Goal: Task Accomplishment & Management: Use online tool/utility

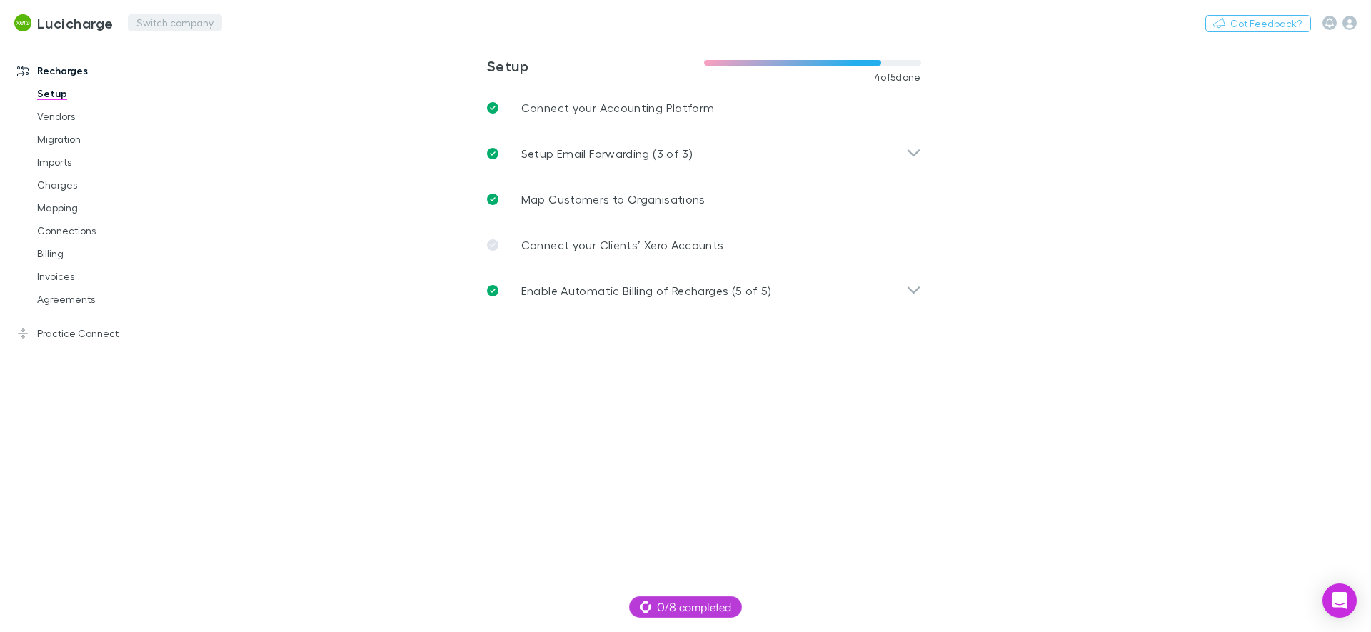
drag, startPoint x: 639, startPoint y: 473, endPoint x: 167, endPoint y: 24, distance: 651.6
click at [639, 473] on main "**********" at bounding box center [778, 336] width 1186 height 592
click at [167, 24] on button "Switch company" at bounding box center [175, 22] width 94 height 17
click at [223, 93] on div "Company not found" at bounding box center [253, 92] width 249 height 37
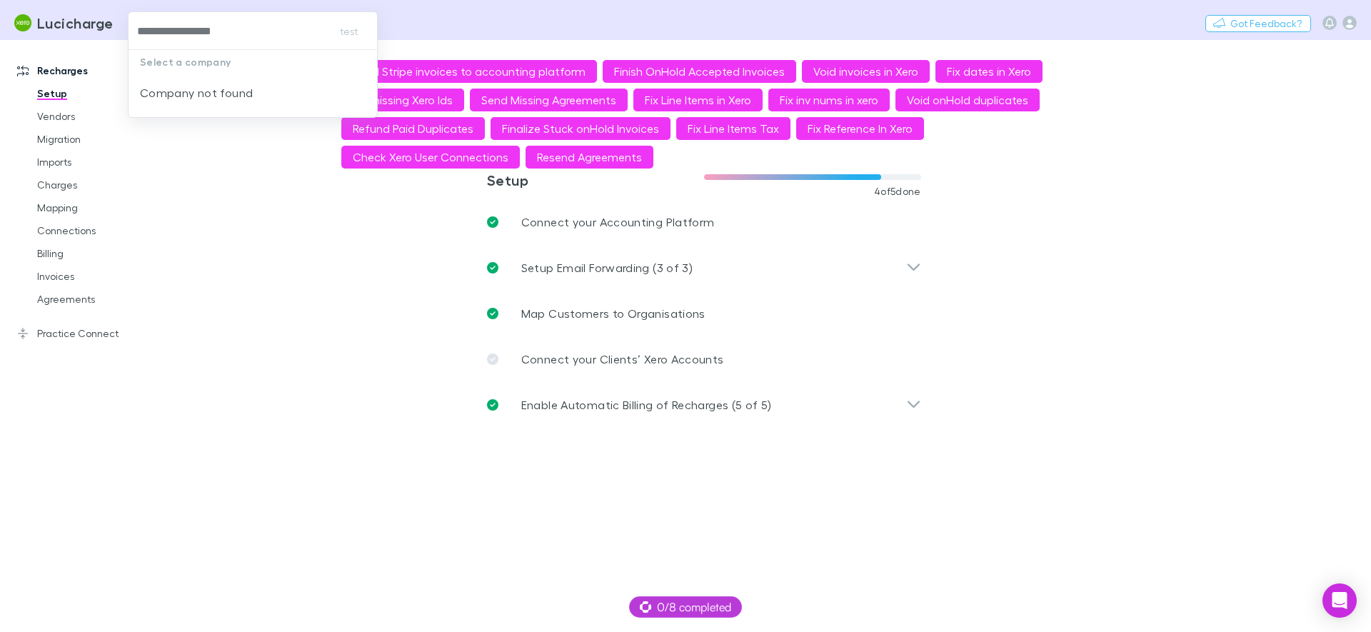
type input "**********"
click at [240, 78] on li "Forte in Numbers" at bounding box center [253, 85] width 249 height 23
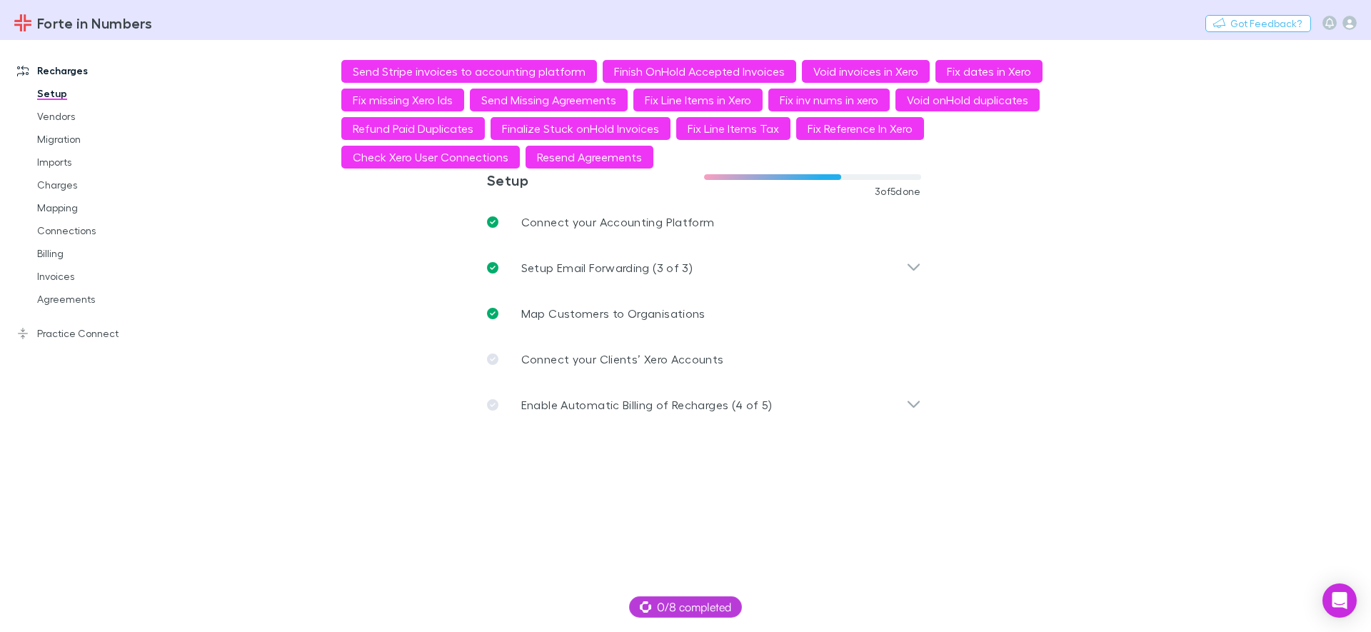
click at [101, 336] on link "Practice Connect" at bounding box center [98, 333] width 190 height 23
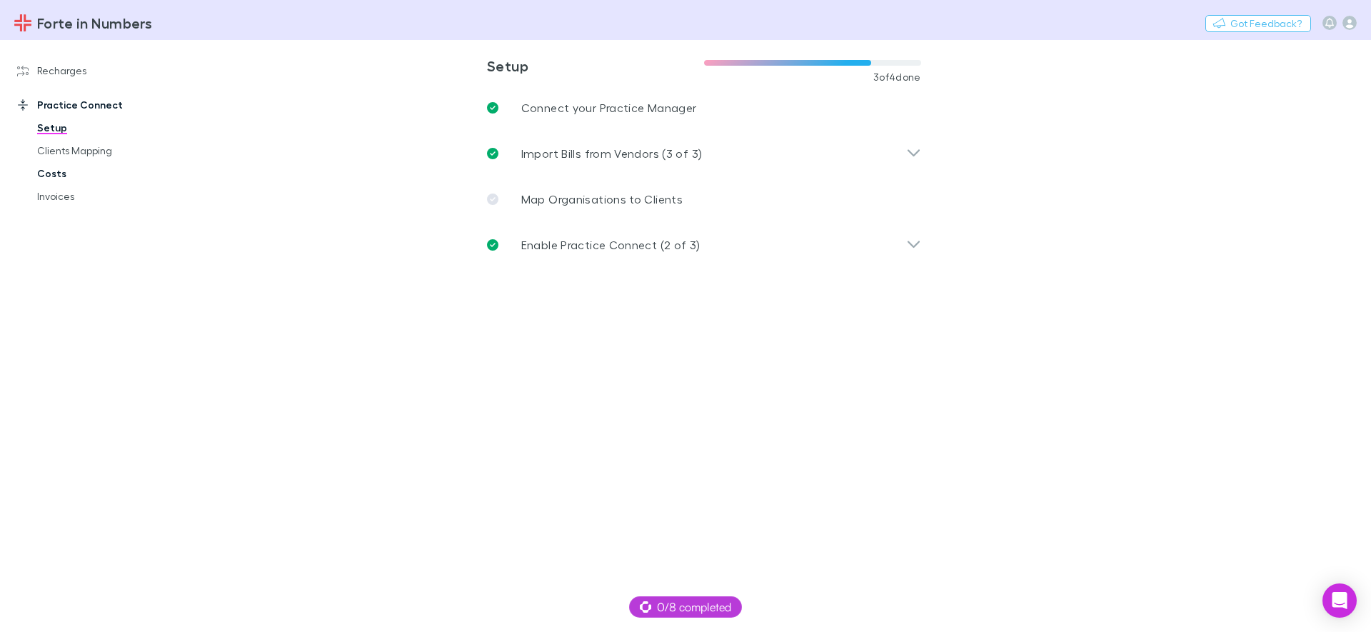
click at [46, 172] on link "Costs" at bounding box center [108, 173] width 170 height 23
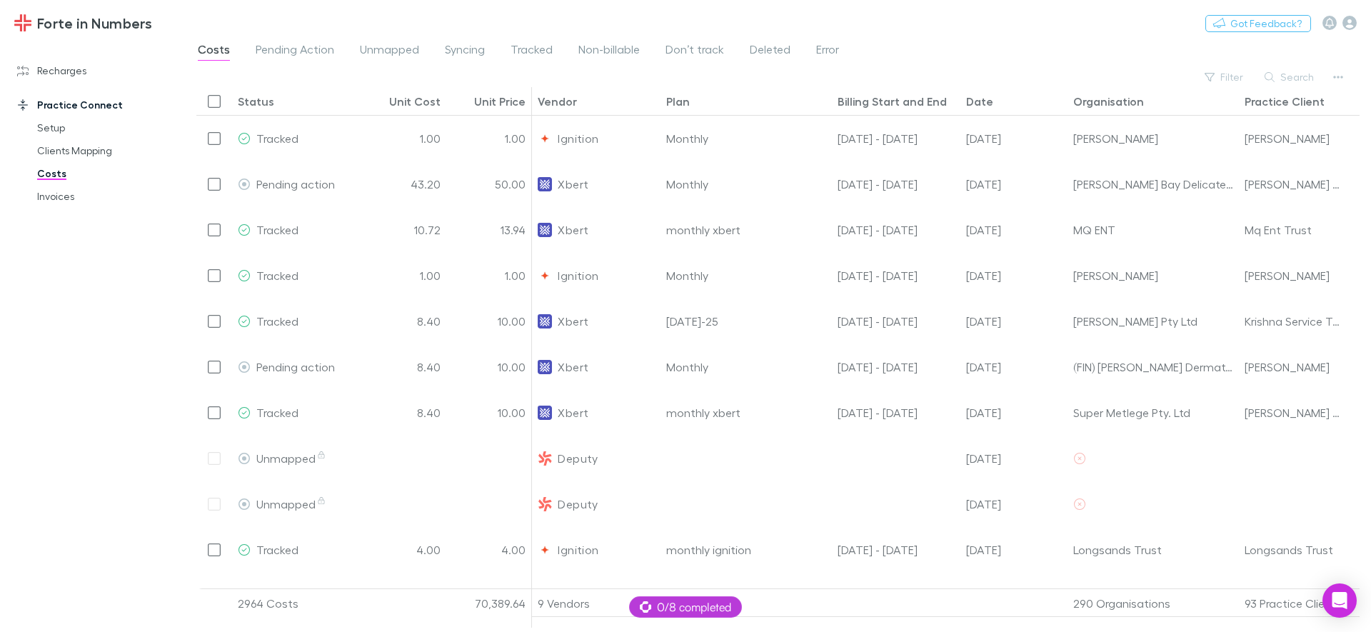
click at [840, 47] on div "Costs Pending Action Unmapped Syncing Tracked Non-billable Don’t track Deleted …" at bounding box center [524, 51] width 656 height 23
click at [823, 46] on span "Error" at bounding box center [827, 51] width 23 height 19
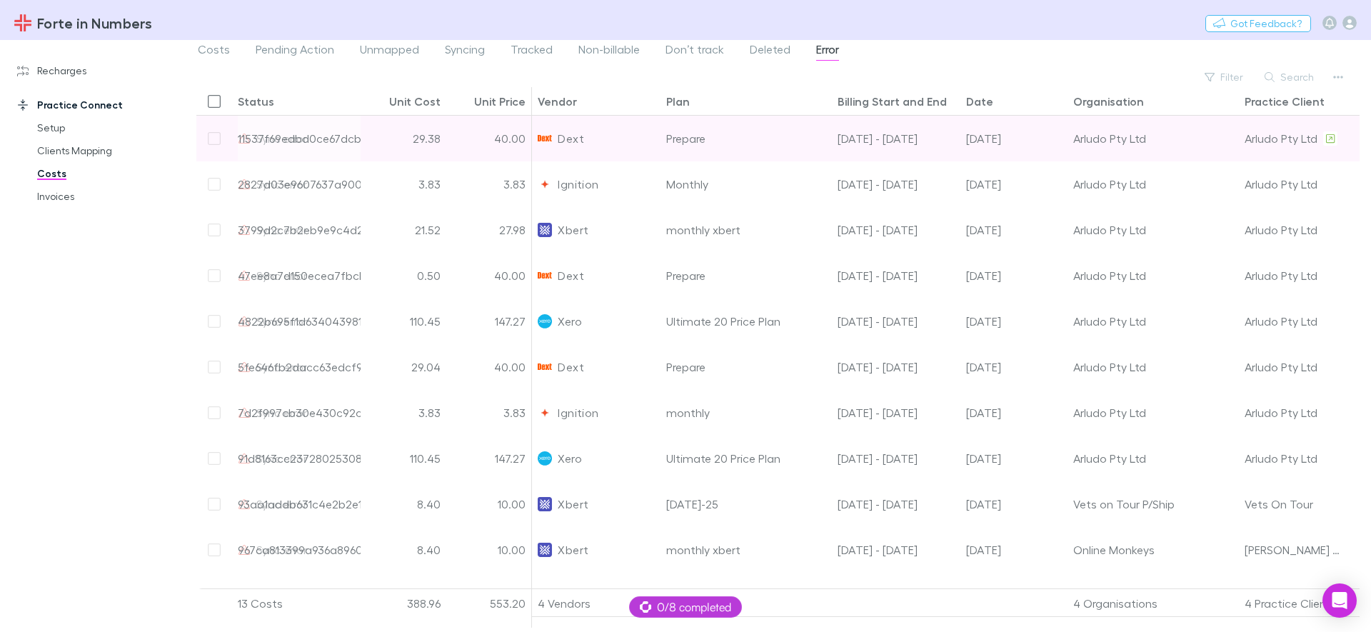
click at [376, 144] on div "29.38" at bounding box center [404, 139] width 86 height 46
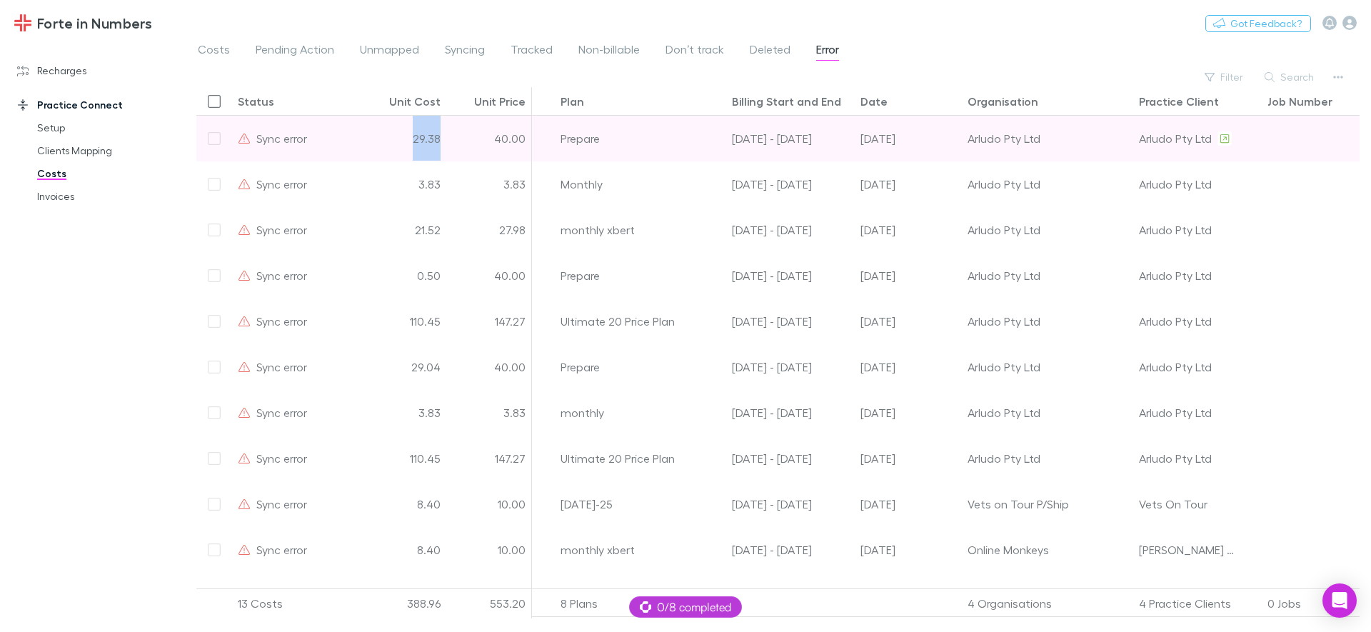
scroll to position [0, 147]
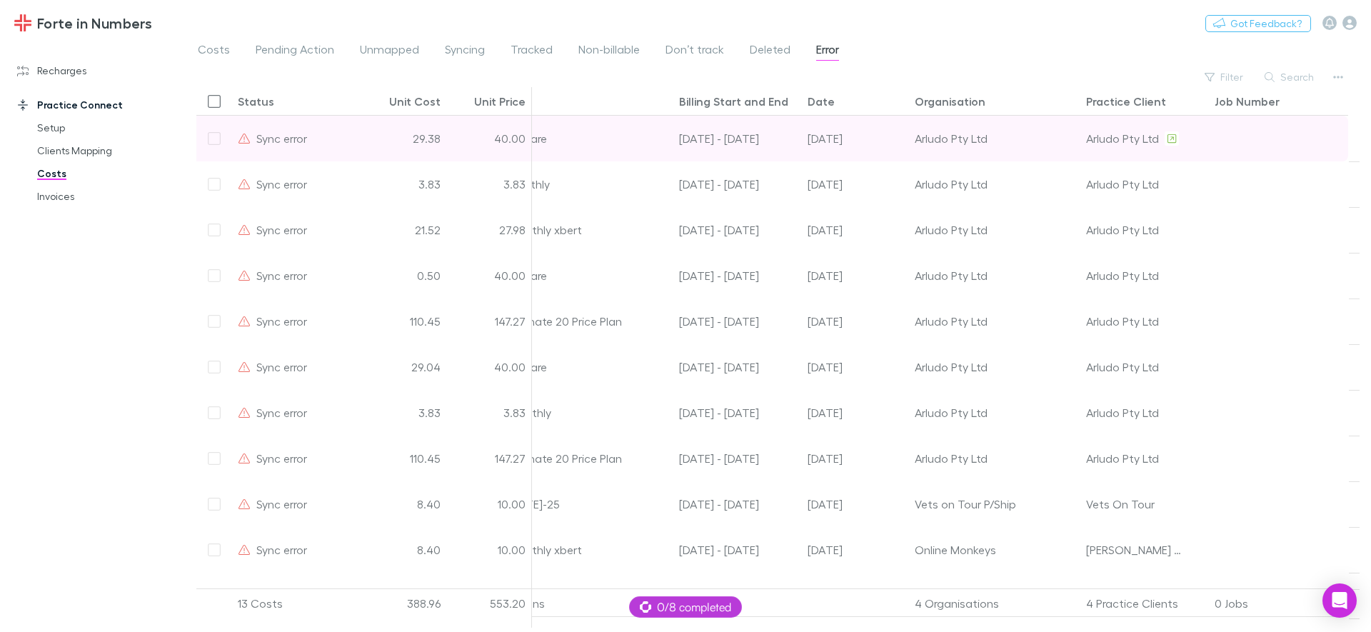
click at [1090, 139] on div "Arludo Pty Ltd" at bounding box center [1122, 138] width 73 height 45
copy div "Arludo"
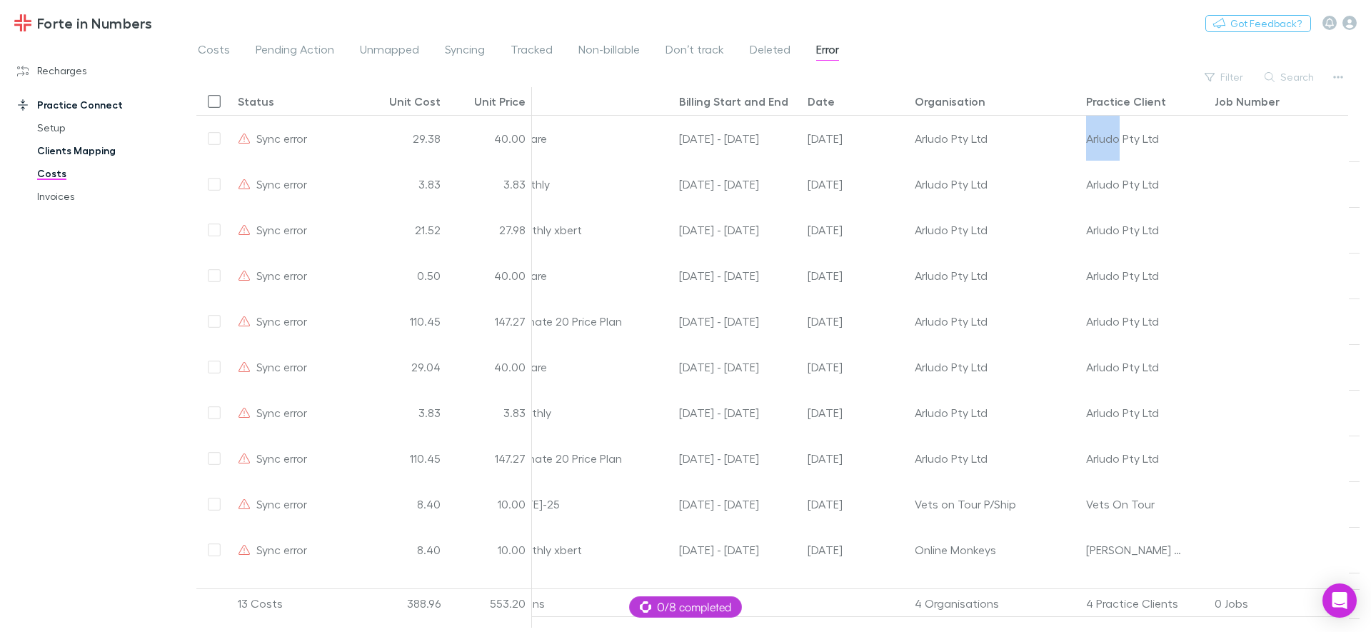
click at [59, 147] on link "Clients Mapping" at bounding box center [108, 150] width 170 height 23
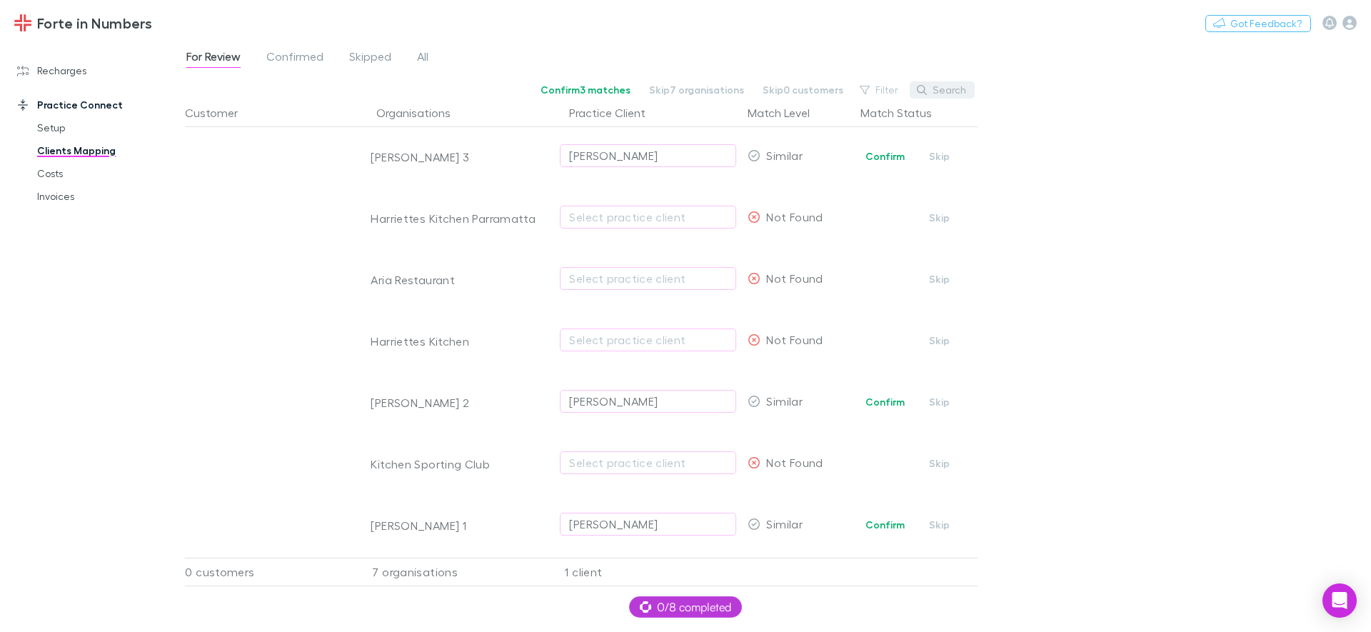
click at [944, 88] on button "Search" at bounding box center [942, 89] width 65 height 17
click at [419, 56] on span "All" at bounding box center [422, 58] width 11 height 19
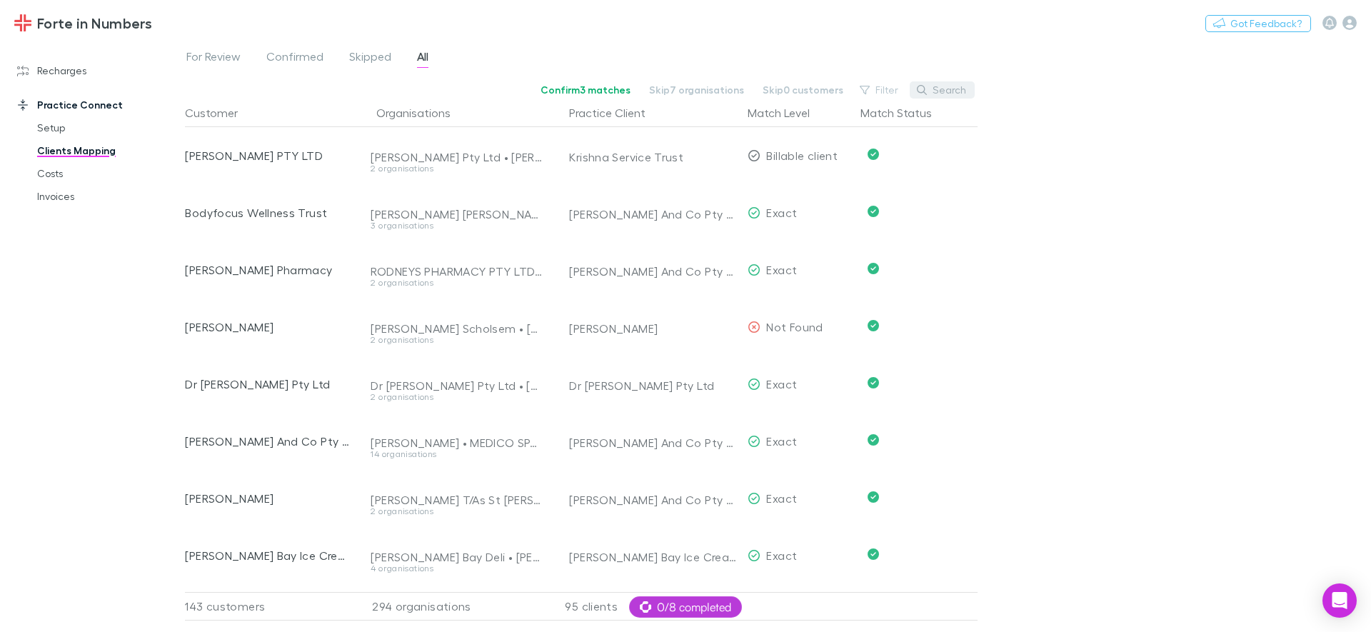
click at [938, 92] on button "Search" at bounding box center [942, 89] width 65 height 17
paste input "******"
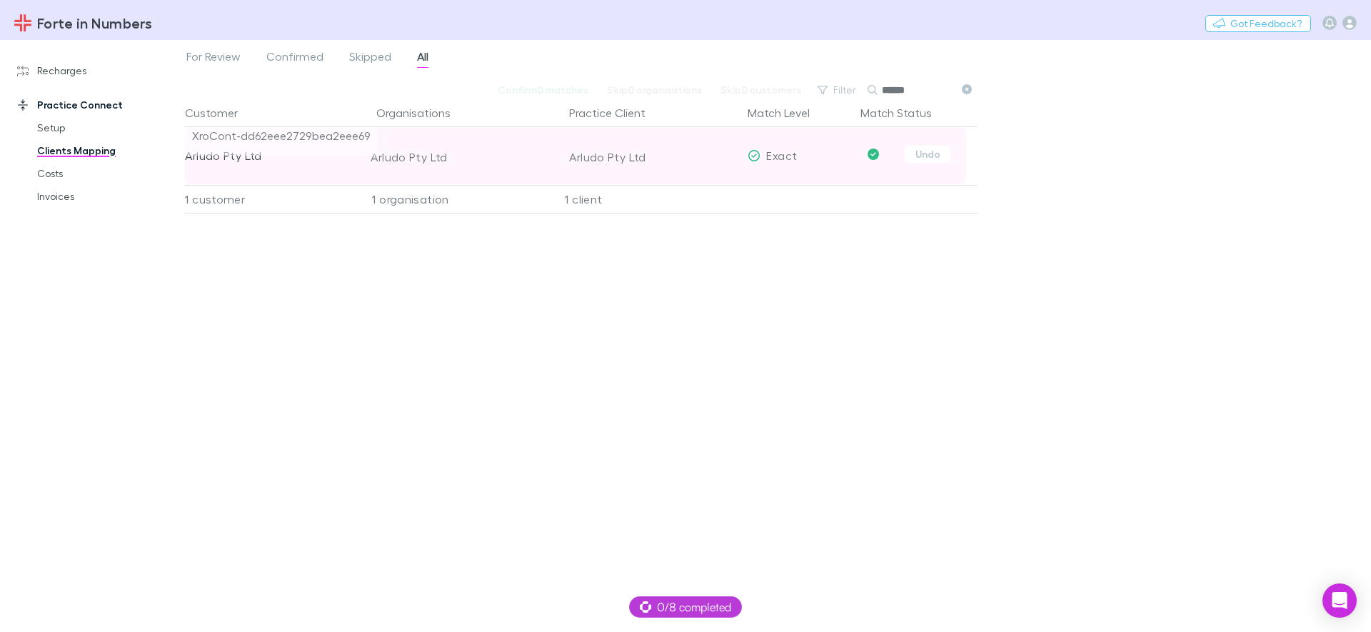
type input "******"
click at [302, 137] on span "XroCont-dd62eee2729bea2eee69" at bounding box center [281, 141] width 193 height 29
click at [306, 136] on span "XroCont-dd62eee2729bea2eee69" at bounding box center [281, 141] width 193 height 29
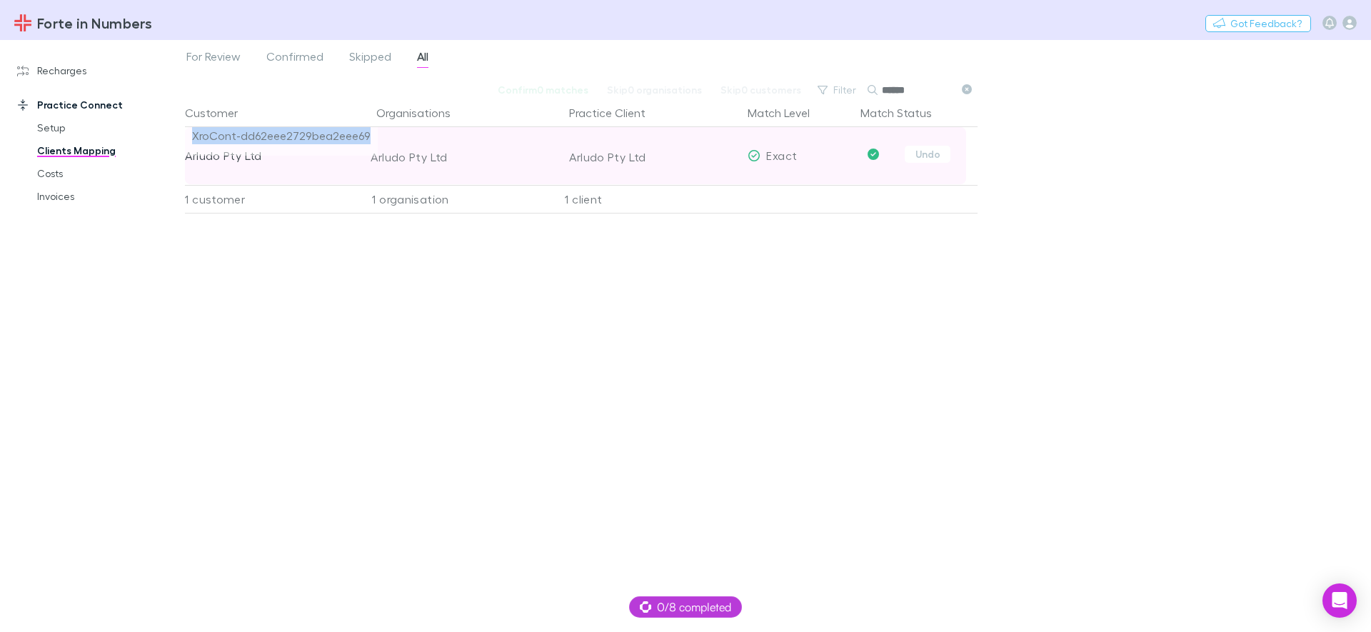
copy span "XroCont-dd62eee2729bea2eee69"
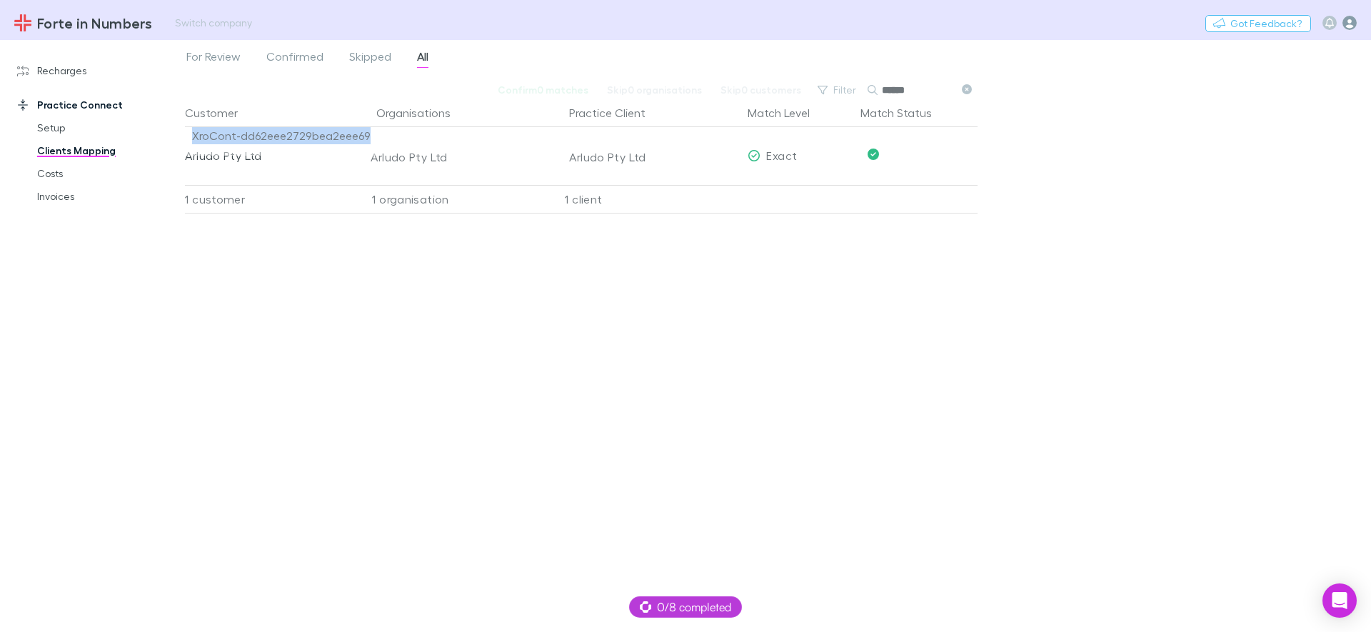
click at [1351, 26] on icon "button" at bounding box center [1349, 23] width 14 height 14
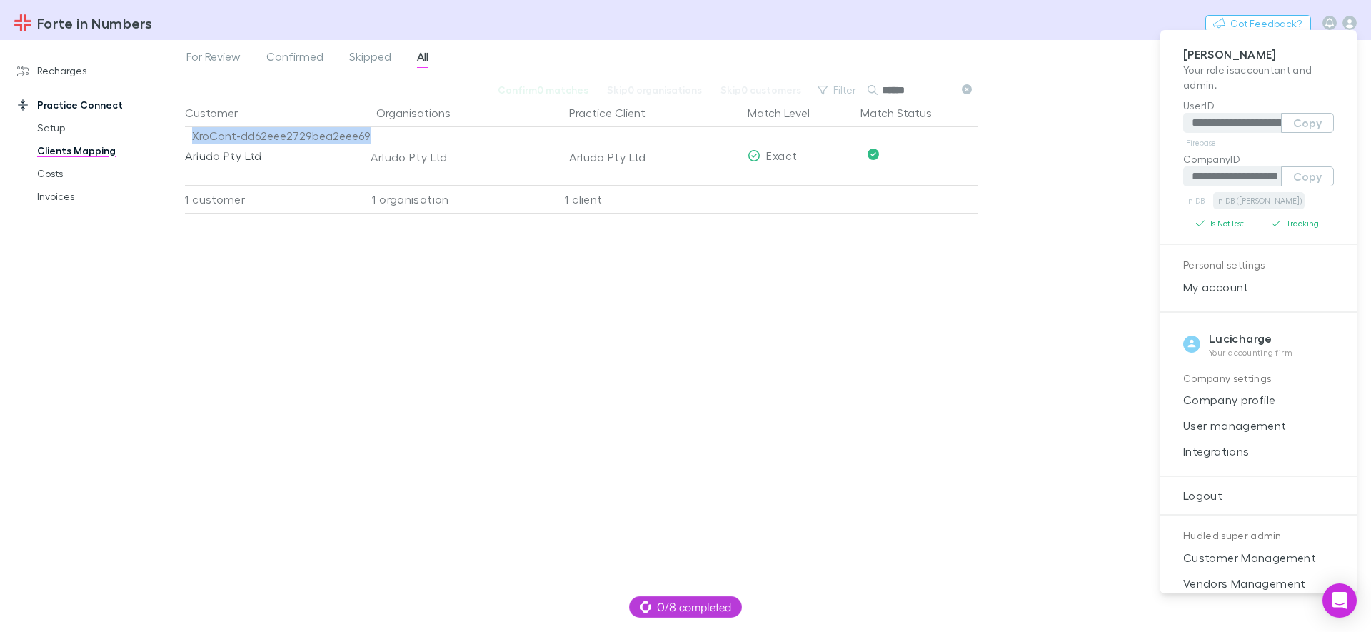
click at [1233, 203] on link "In DB (RECH)" at bounding box center [1258, 200] width 91 height 17
click at [42, 127] on div at bounding box center [685, 316] width 1371 height 632
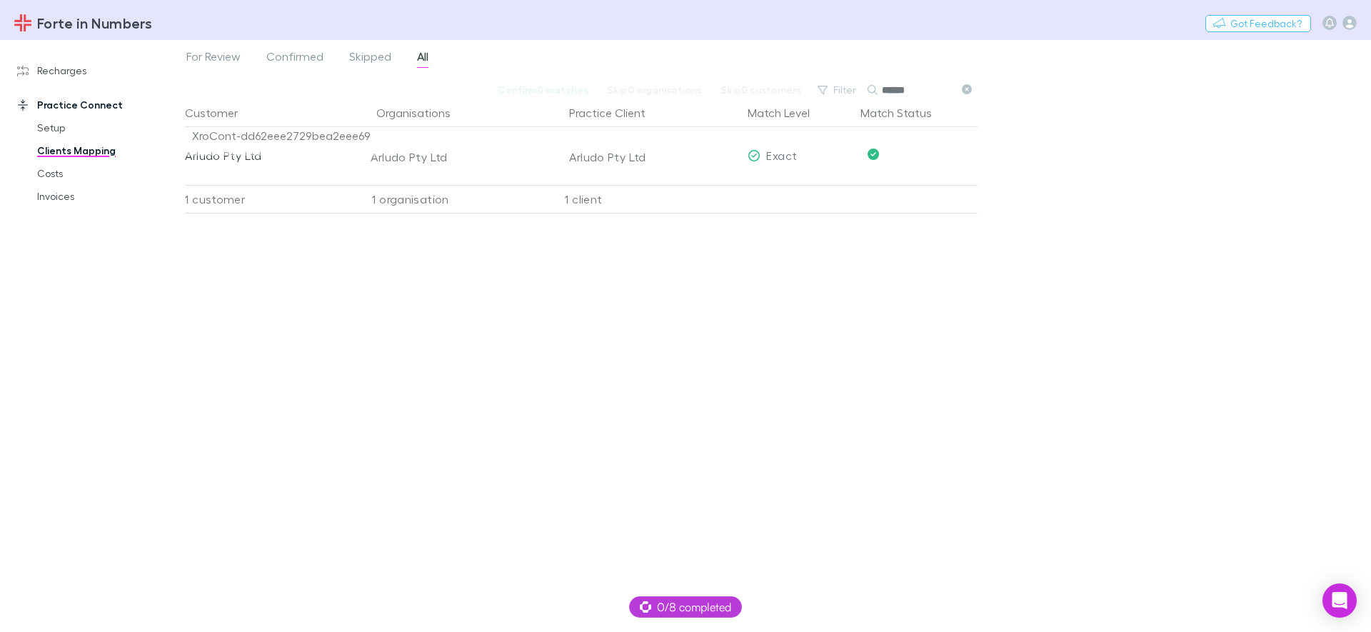
click at [55, 132] on div "**********" at bounding box center [685, 316] width 1371 height 632
click at [56, 133] on link "Setup" at bounding box center [108, 127] width 170 height 23
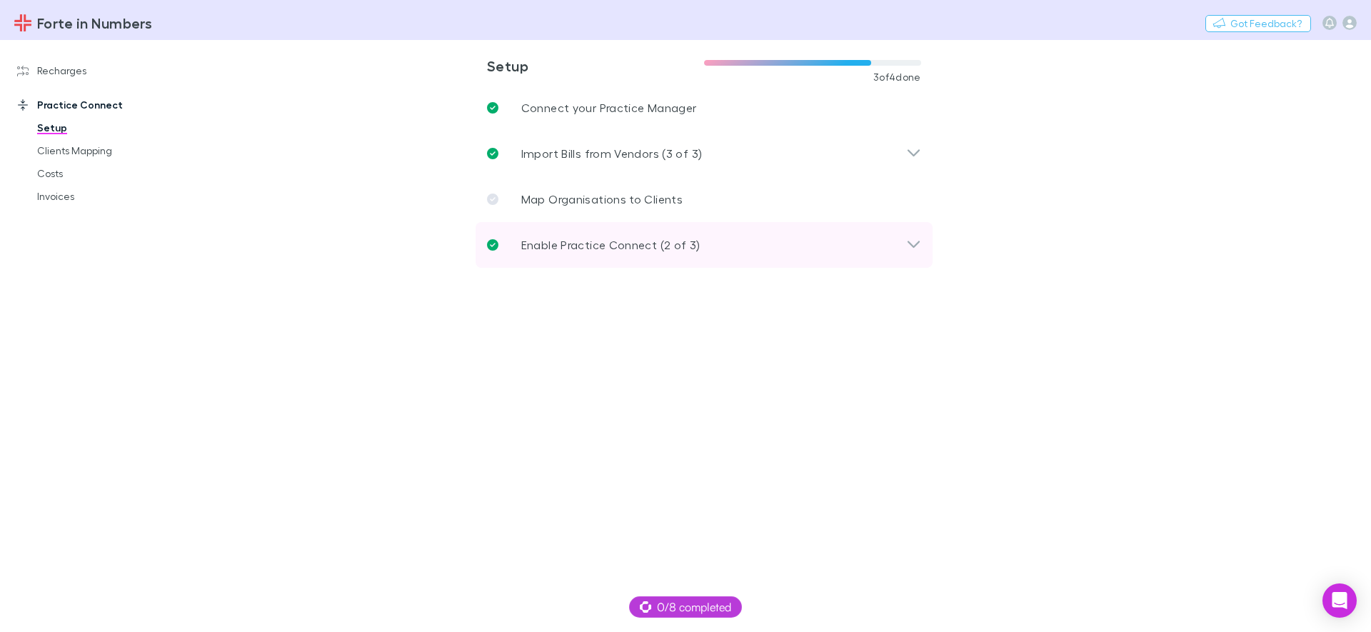
click at [883, 244] on div "Enable Practice Connect (2 of 3)" at bounding box center [696, 244] width 419 height 17
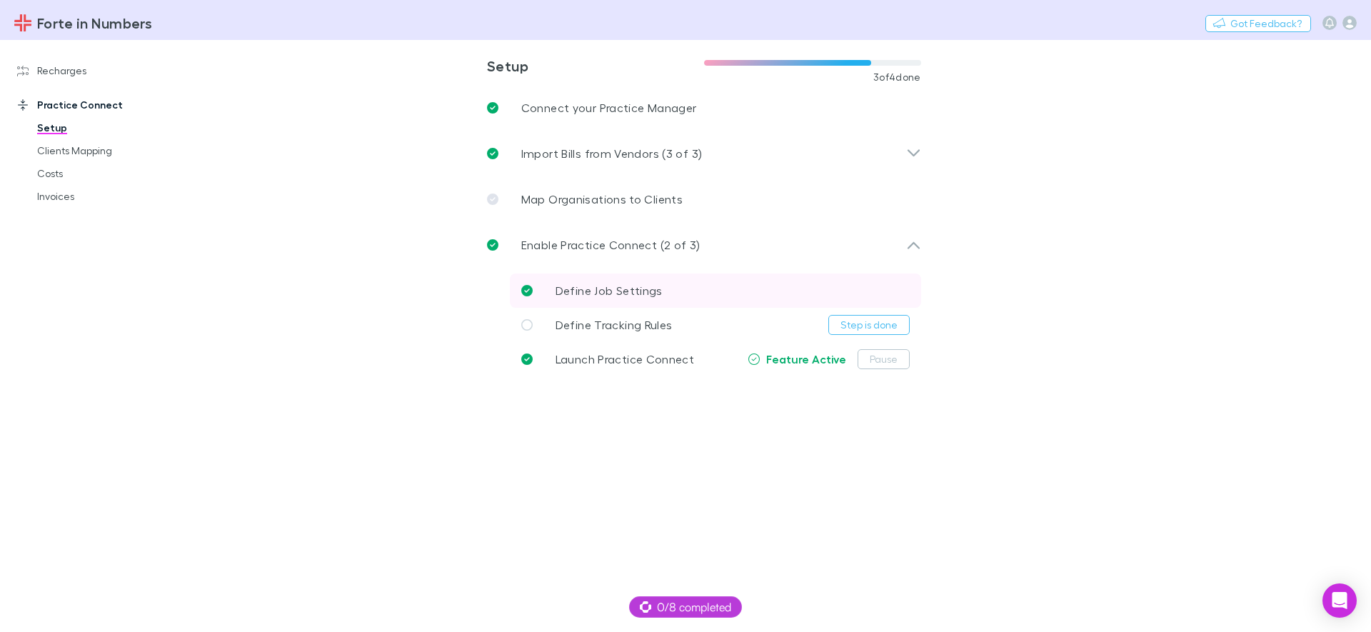
click at [656, 286] on span "Define Job Settings" at bounding box center [609, 290] width 107 height 14
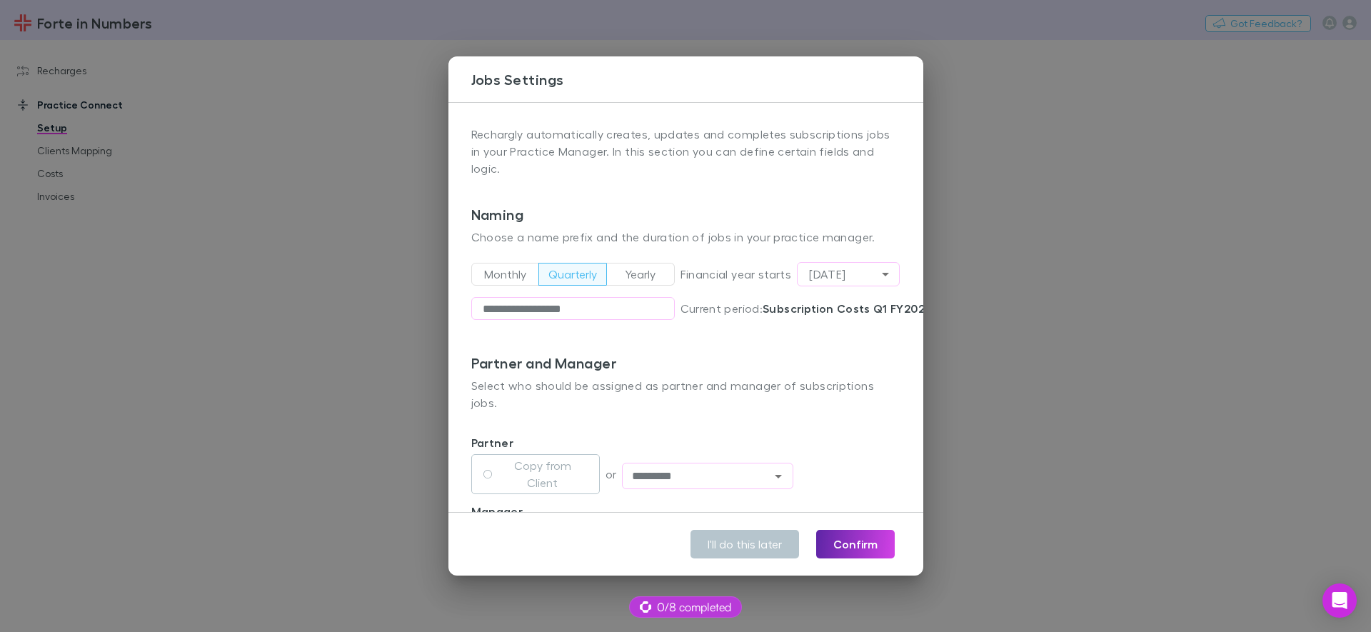
click at [1095, 350] on div "**********" at bounding box center [685, 316] width 1371 height 632
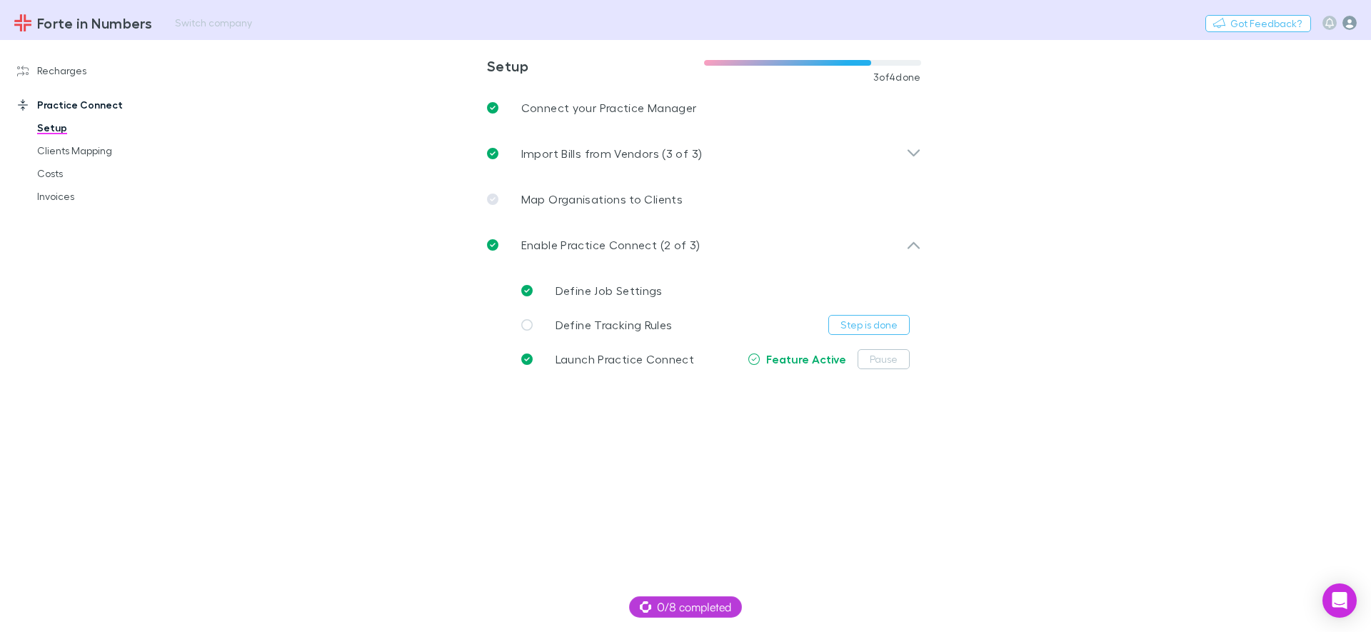
click at [1348, 27] on icon "button" at bounding box center [1349, 23] width 14 height 14
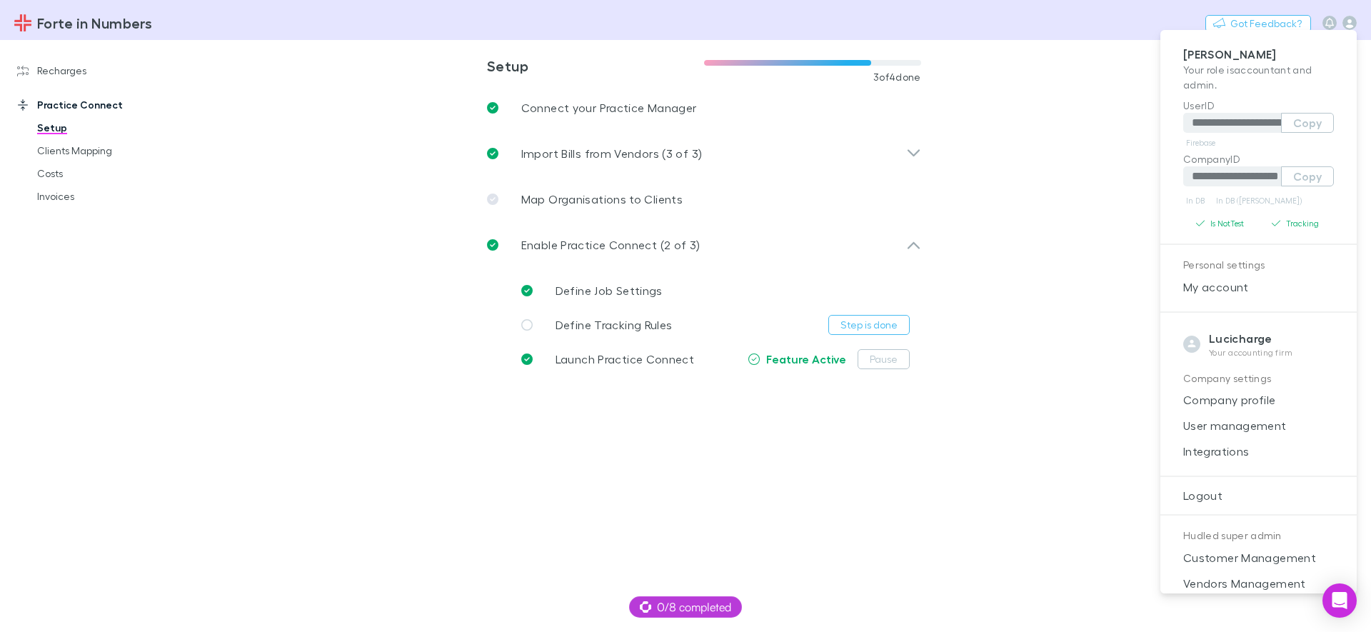
scroll to position [91, 0]
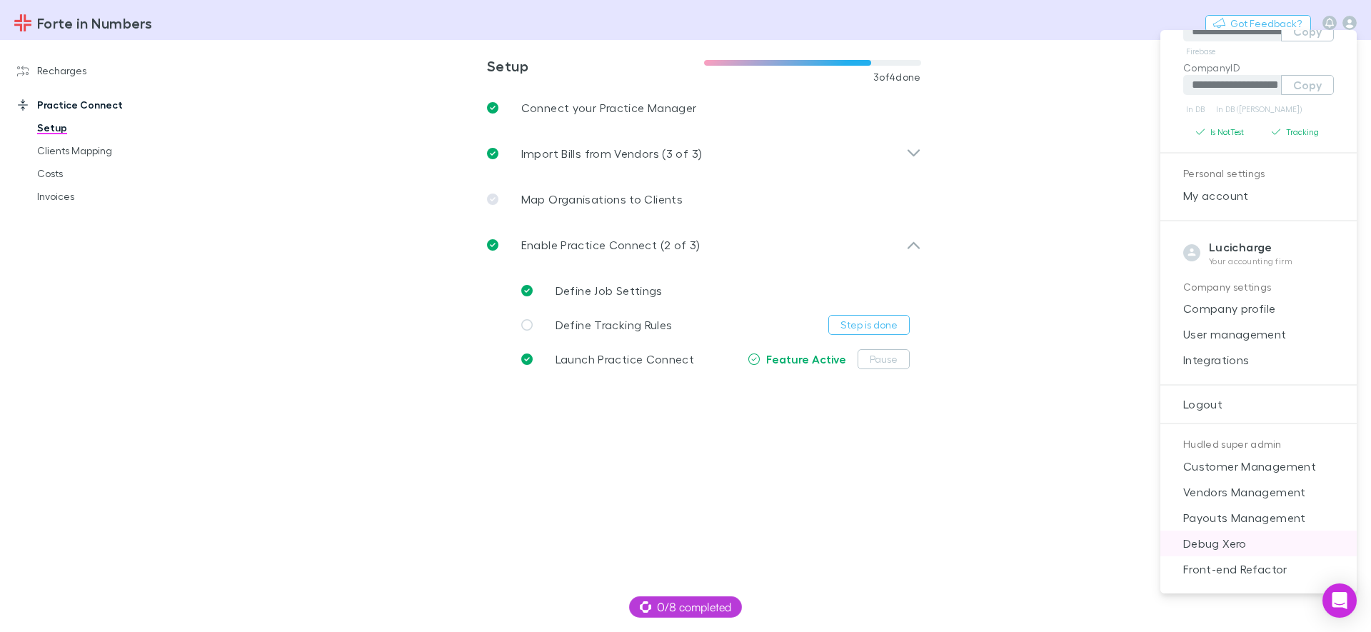
click at [1243, 540] on span "Debug Xero" at bounding box center [1259, 543] width 174 height 17
select select "****"
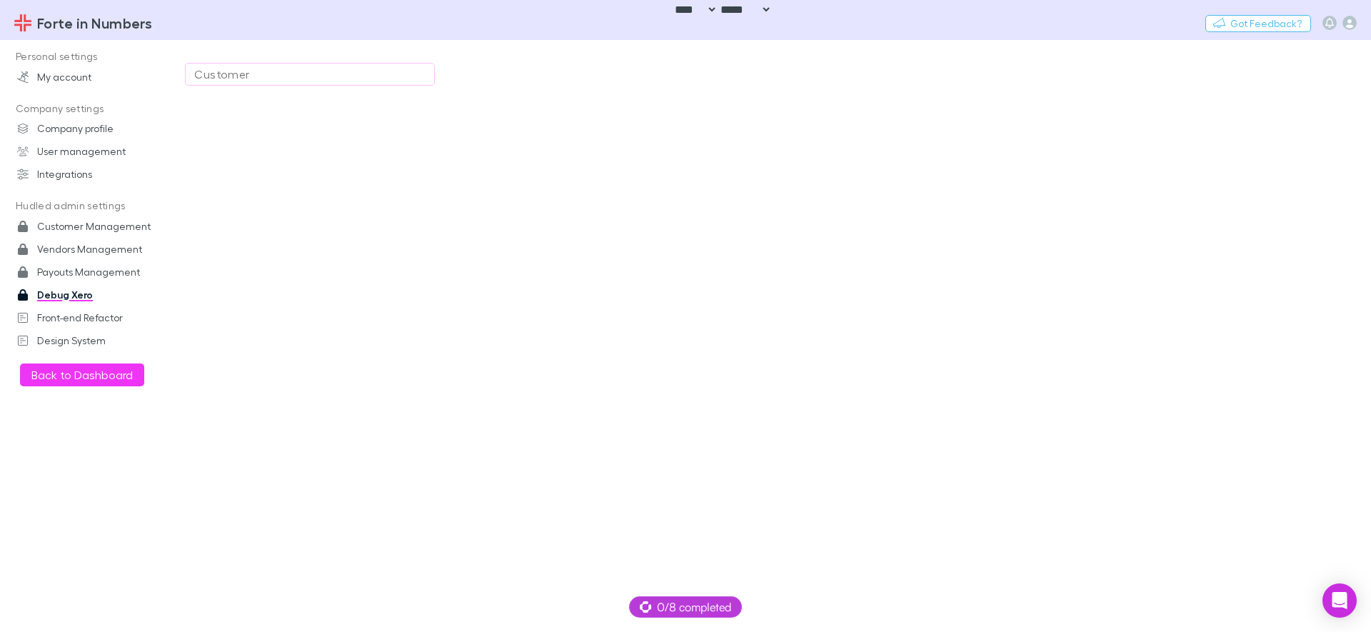
click at [249, 81] on div "Customer" at bounding box center [309, 74] width 231 height 17
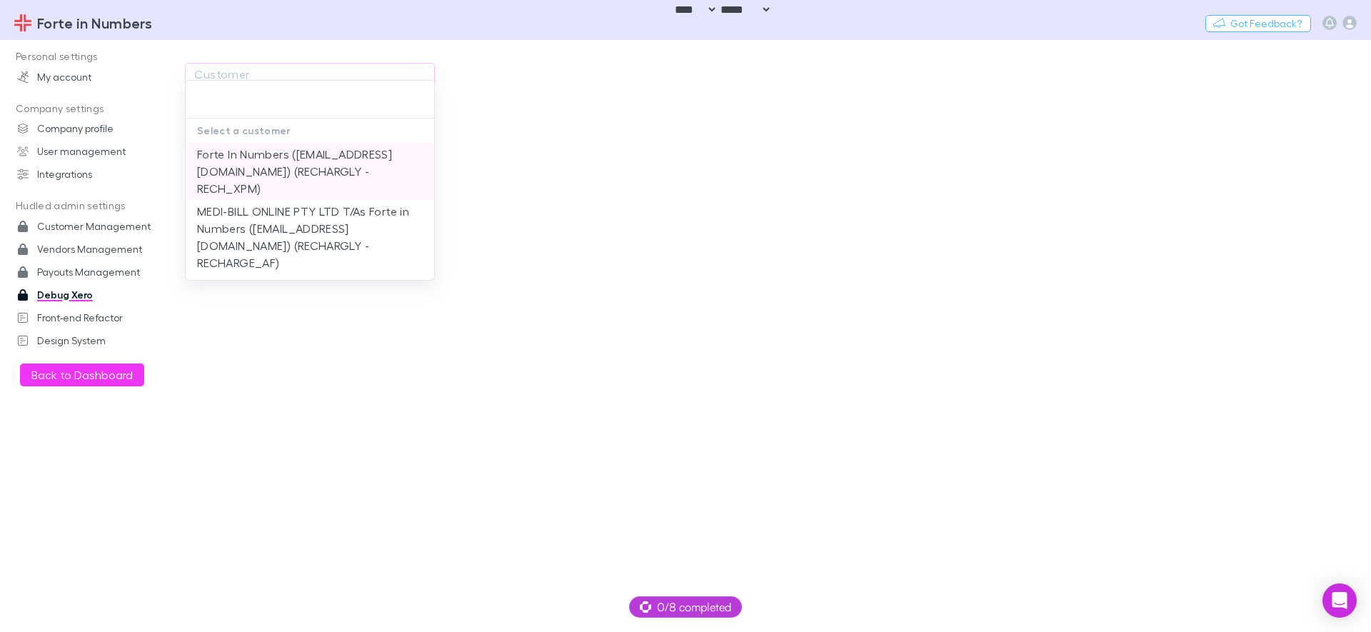
drag, startPoint x: 258, startPoint y: 225, endPoint x: 260, endPoint y: 181, distance: 43.6
click at [260, 181] on ul "Forte In Numbers (info@forteinnumbers.com.au) (RECHARGLY - RECH_XPM) MEDI-BILL …" at bounding box center [310, 208] width 249 height 131
click at [260, 181] on li "Forte In Numbers (info@forteinnumbers.com.au) (RECHARGLY - RECH_XPM)" at bounding box center [310, 171] width 249 height 57
type input "**********"
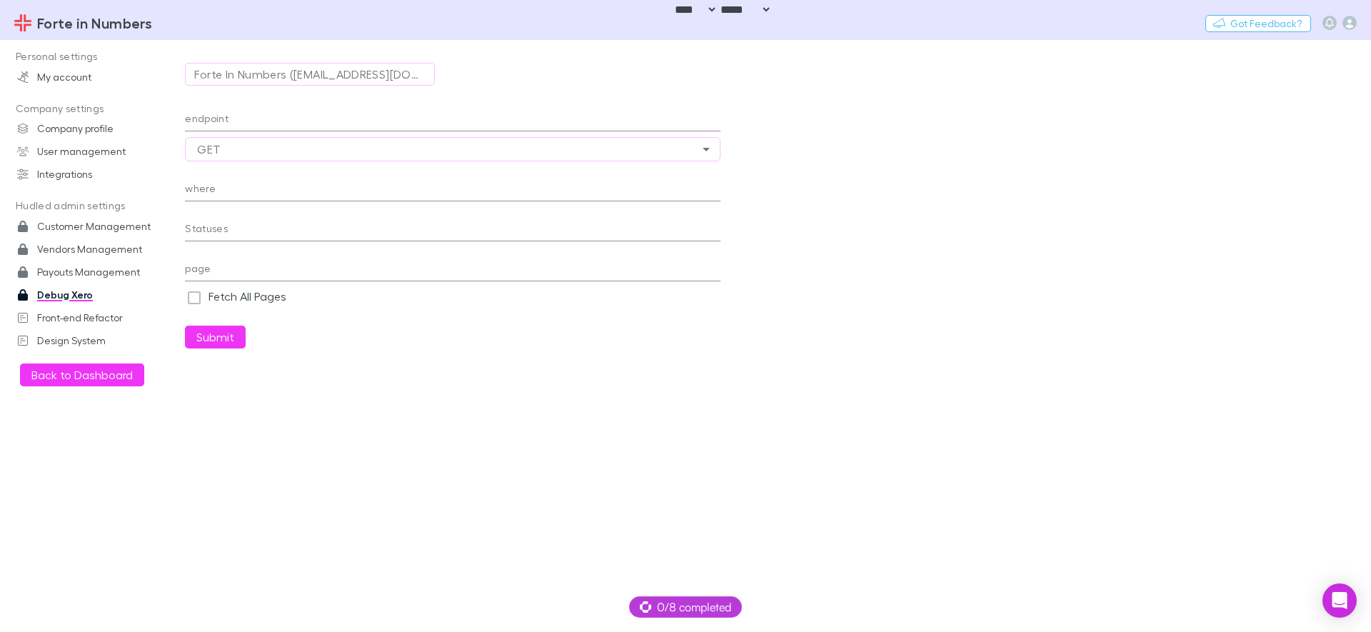
click at [304, 121] on input "endpoint" at bounding box center [453, 120] width 536 height 23
paste input "*******"
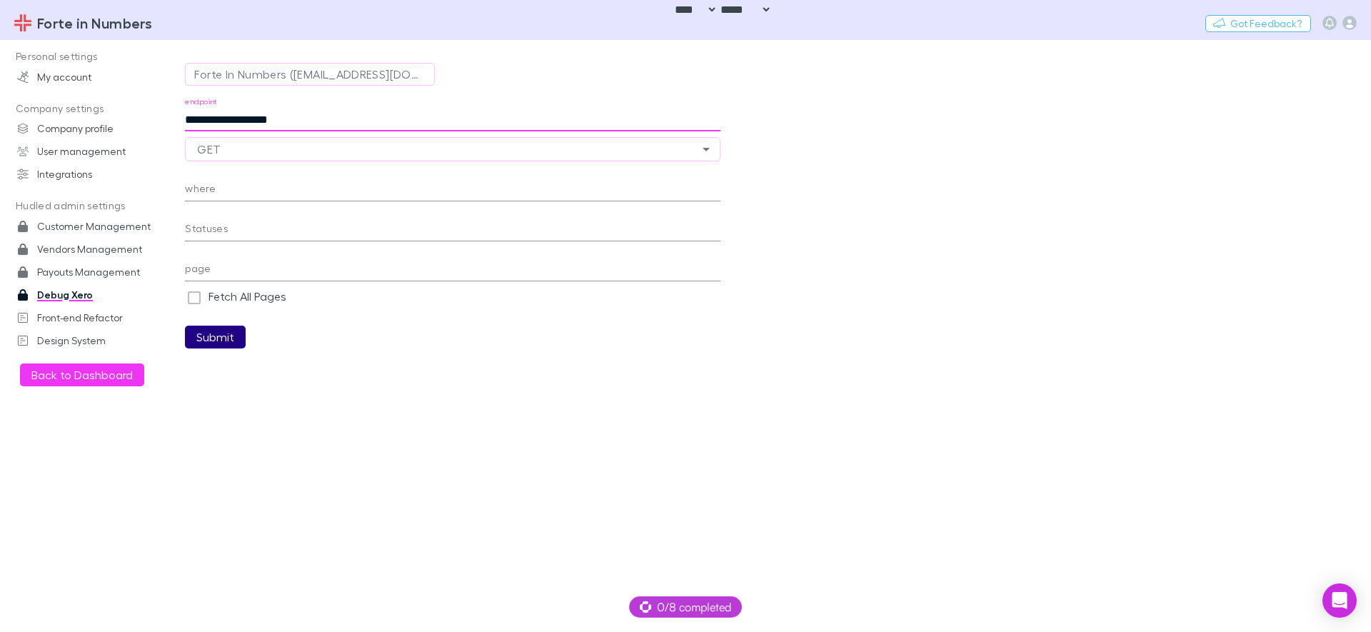
click at [229, 341] on button "Submit" at bounding box center [215, 337] width 61 height 23
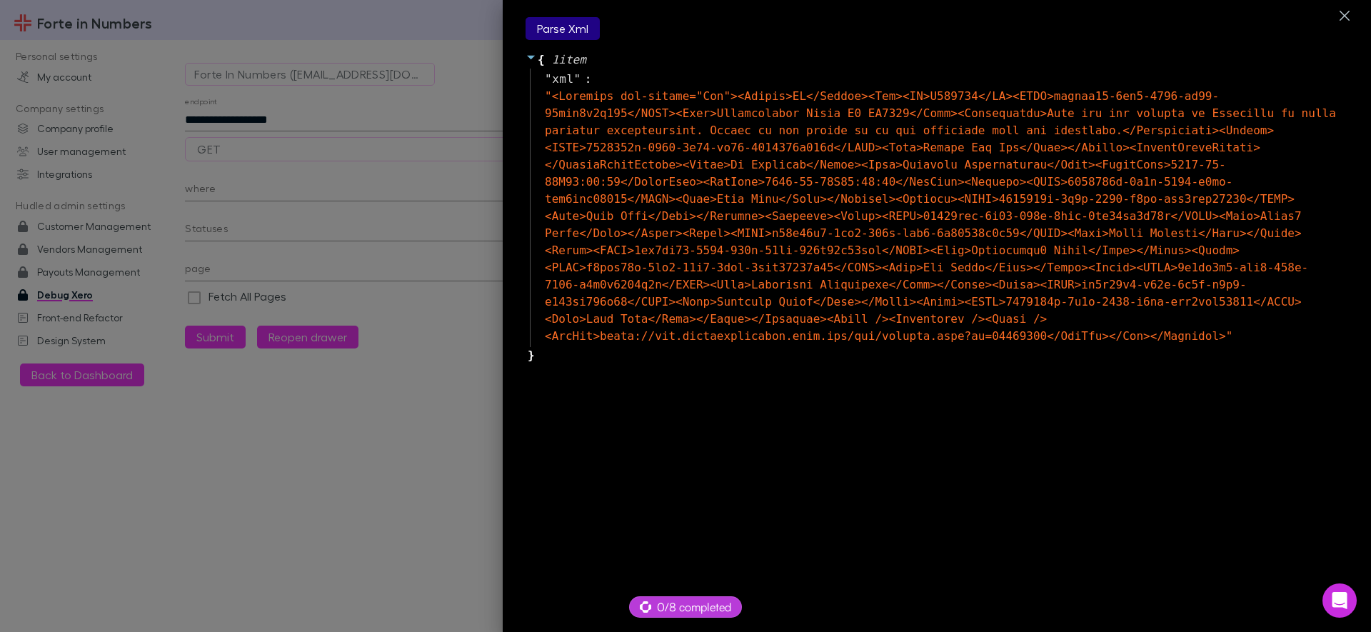
click at [565, 34] on button "Parse Xml" at bounding box center [563, 28] width 74 height 23
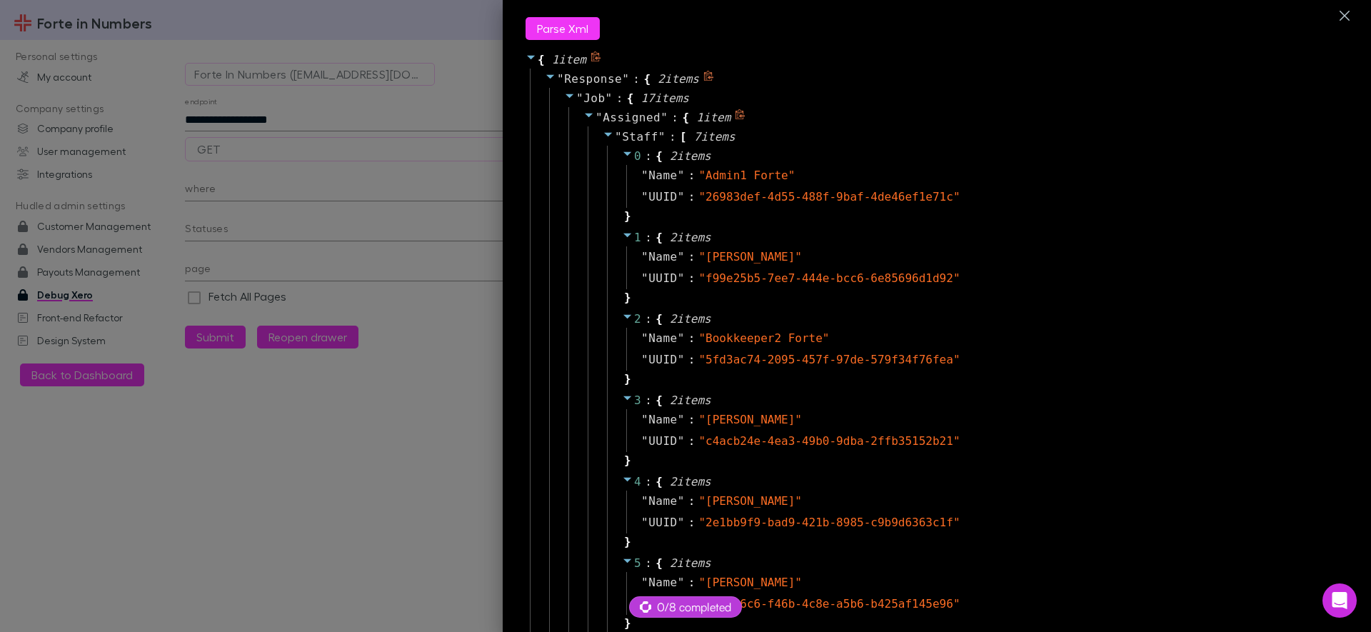
click at [603, 135] on icon at bounding box center [608, 134] width 11 height 11
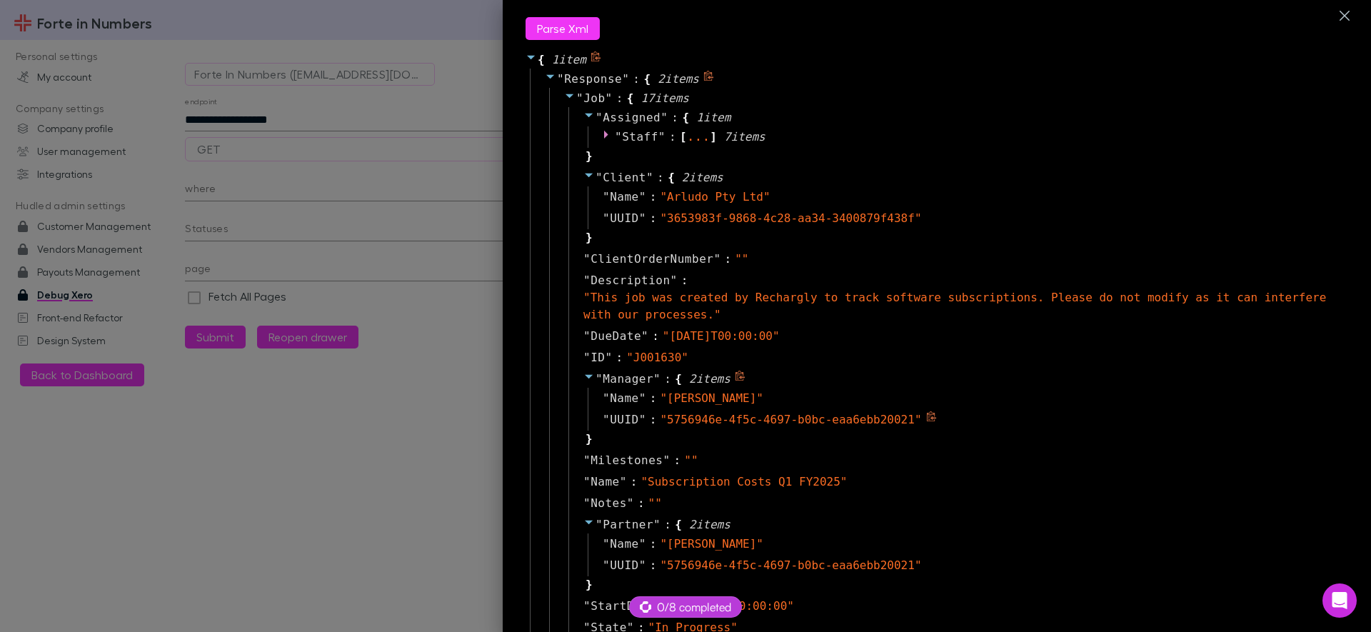
scroll to position [86, 0]
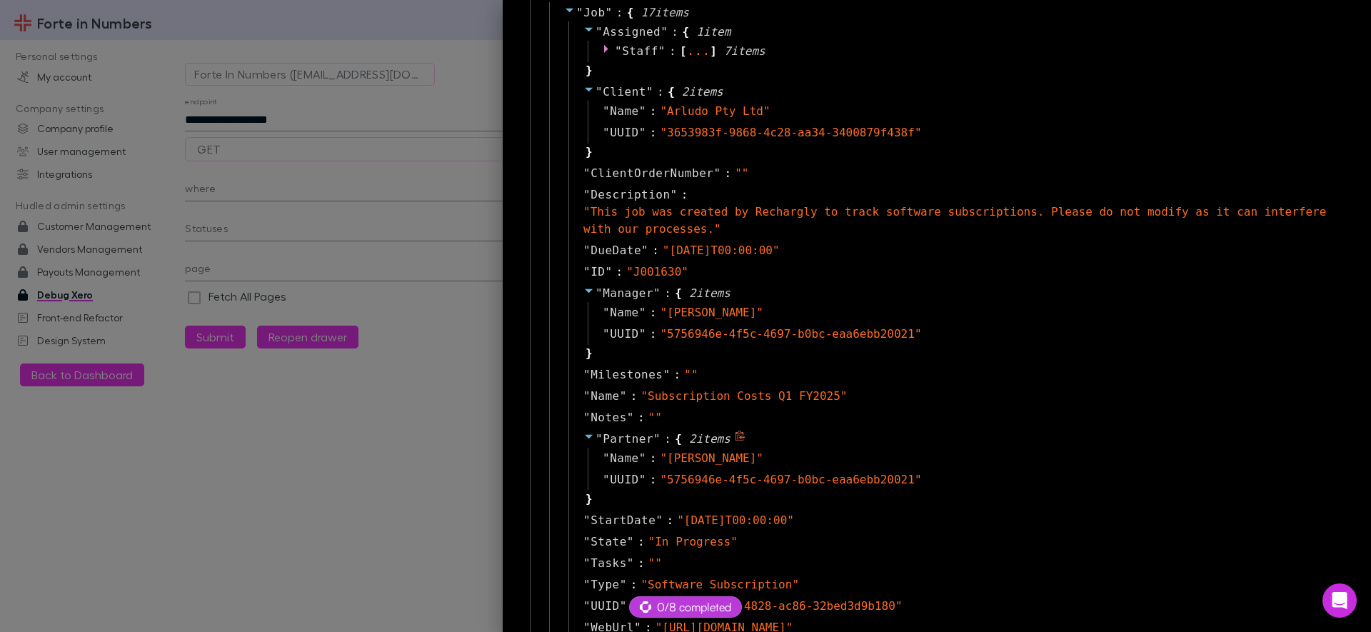
click at [583, 439] on icon at bounding box center [588, 436] width 11 height 11
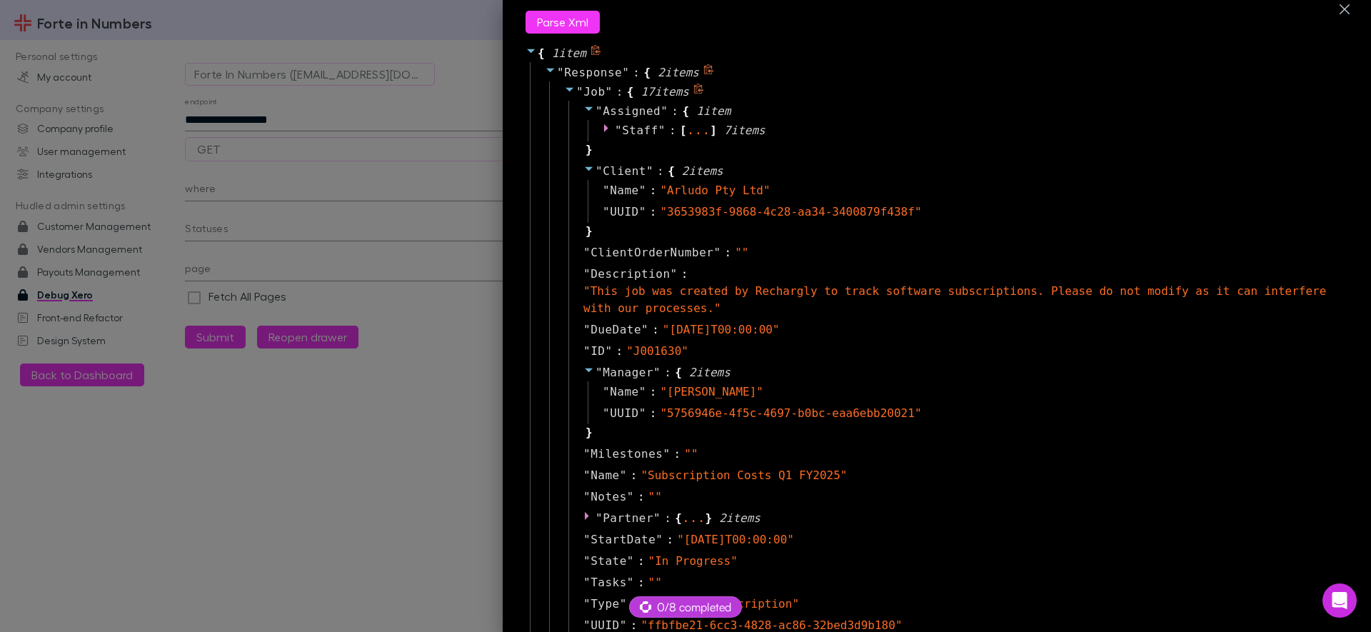
scroll to position [0, 0]
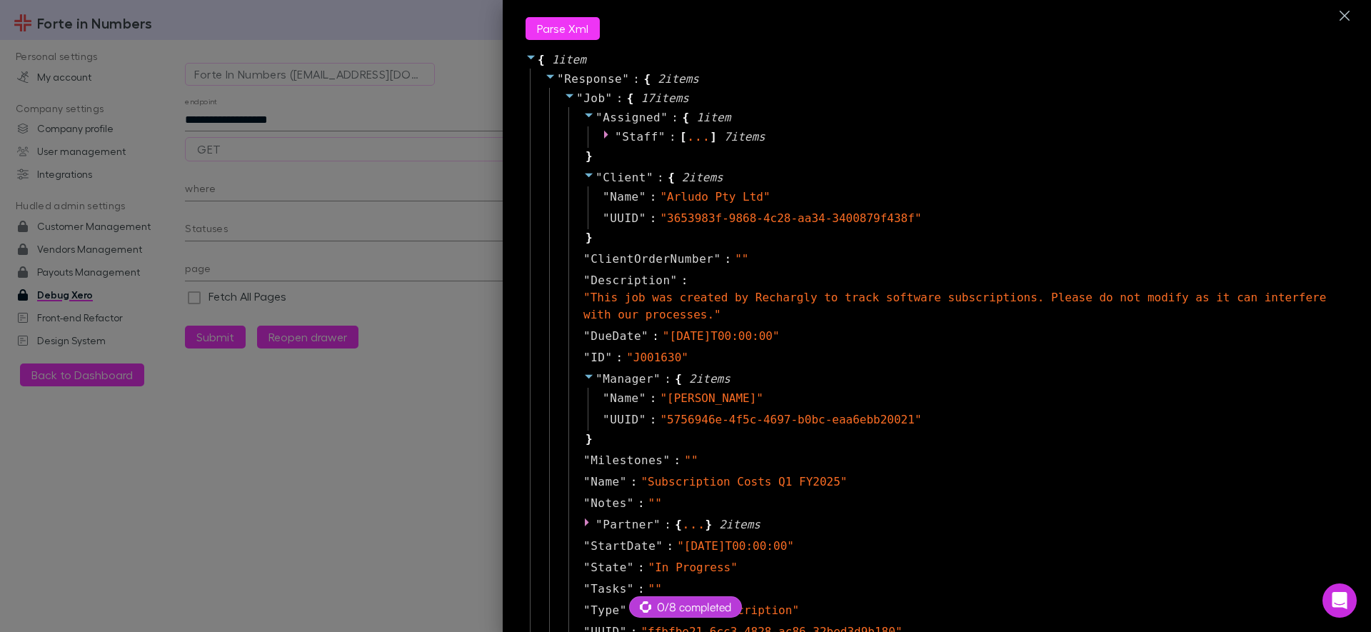
click at [245, 503] on div at bounding box center [685, 316] width 1371 height 632
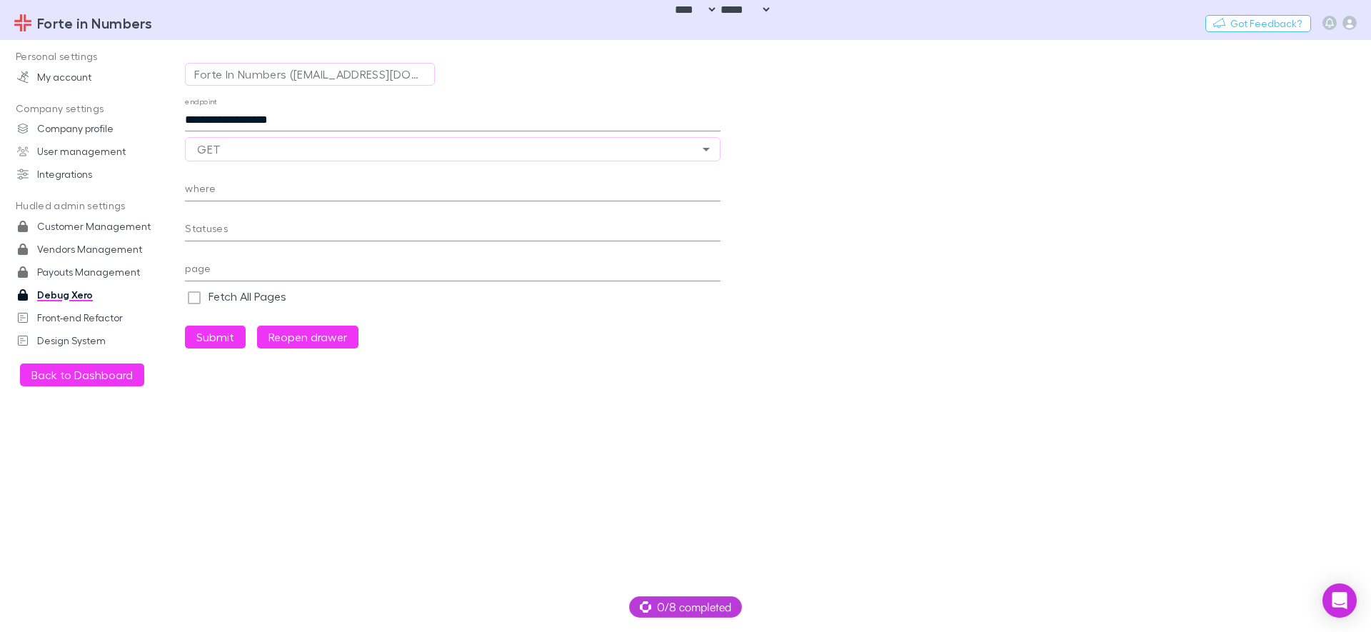
click at [266, 125] on input "**********" at bounding box center [453, 120] width 536 height 23
paste input "text"
type input "**********"
click at [225, 336] on button "Submit" at bounding box center [215, 337] width 61 height 23
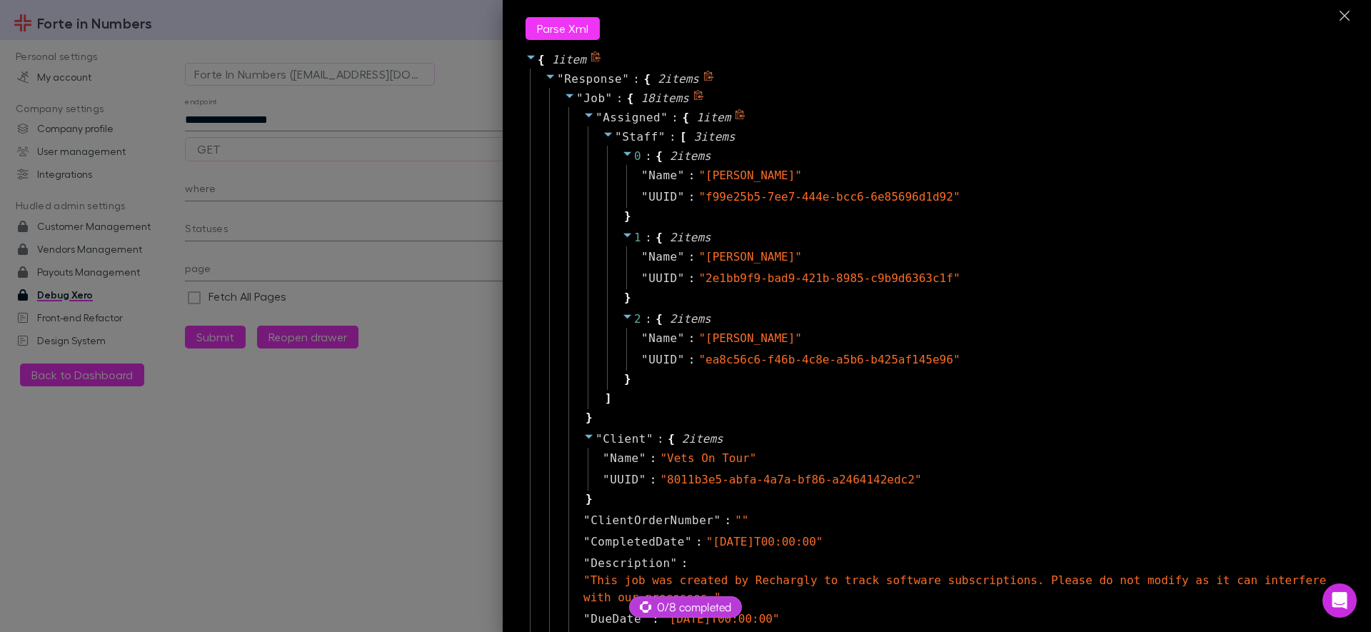
click at [583, 115] on icon at bounding box center [588, 114] width 11 height 11
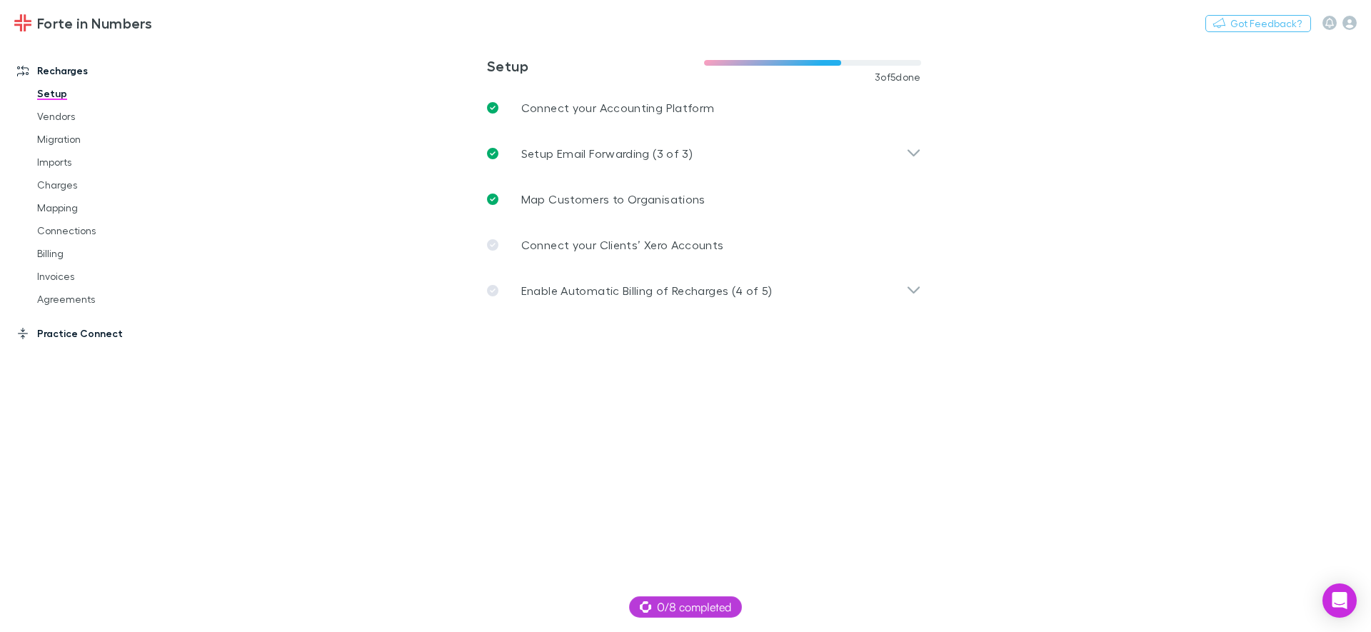
click at [87, 339] on link "Practice Connect" at bounding box center [98, 333] width 190 height 23
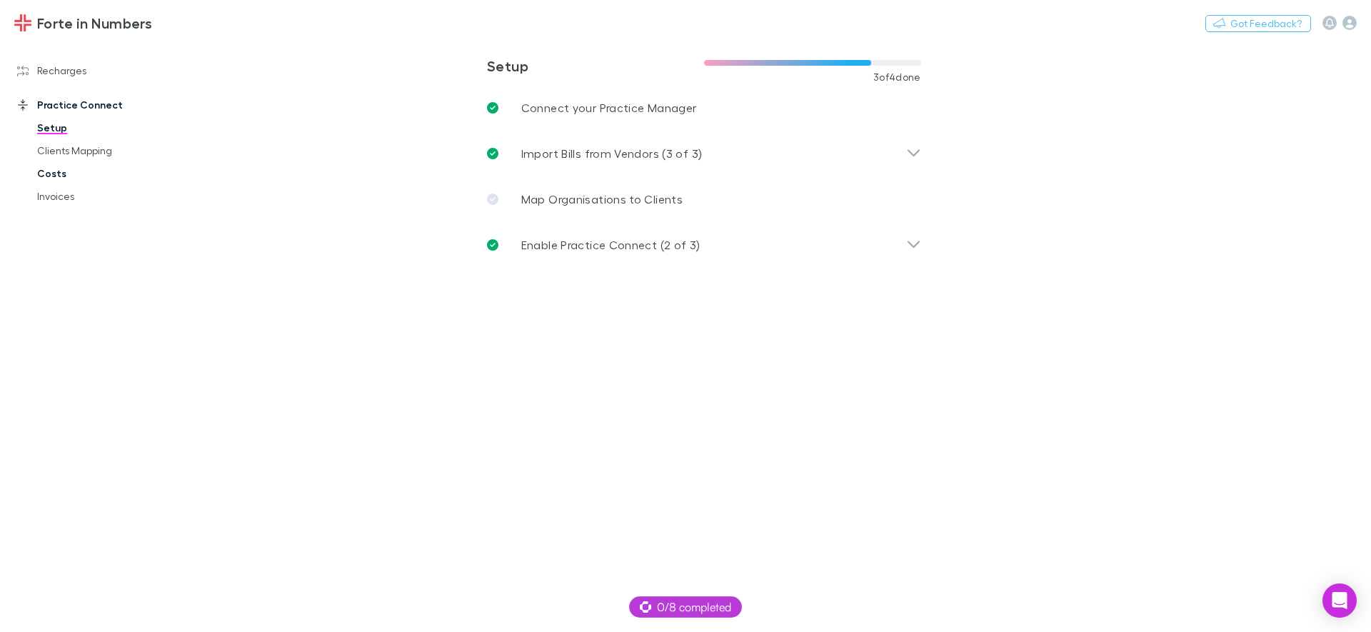
click at [72, 171] on link "Costs" at bounding box center [108, 173] width 170 height 23
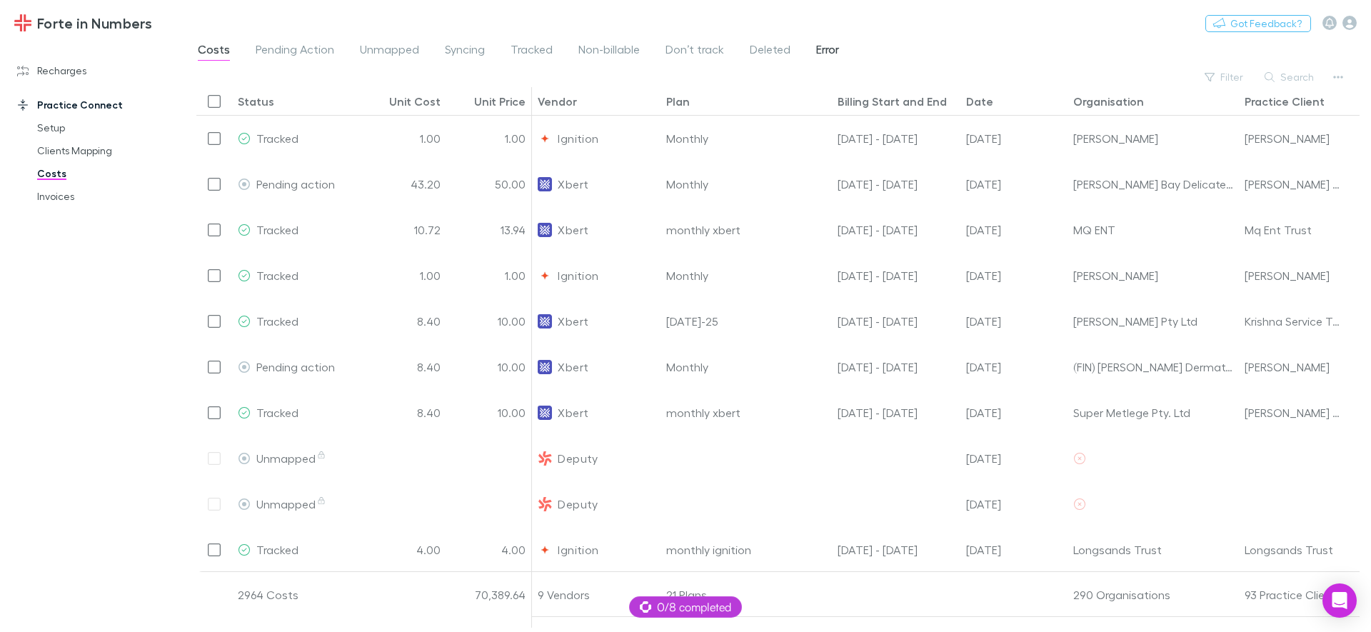
click at [825, 56] on span "Error" at bounding box center [827, 51] width 23 height 19
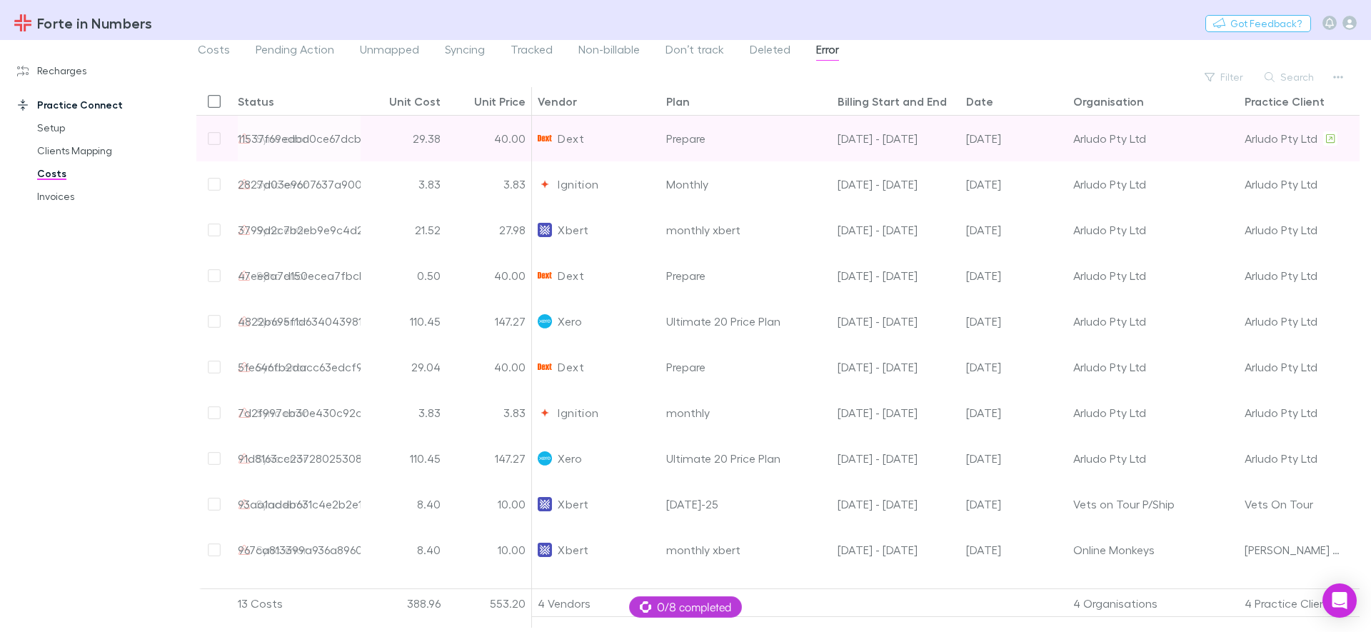
click at [402, 139] on div "29.38" at bounding box center [404, 139] width 86 height 46
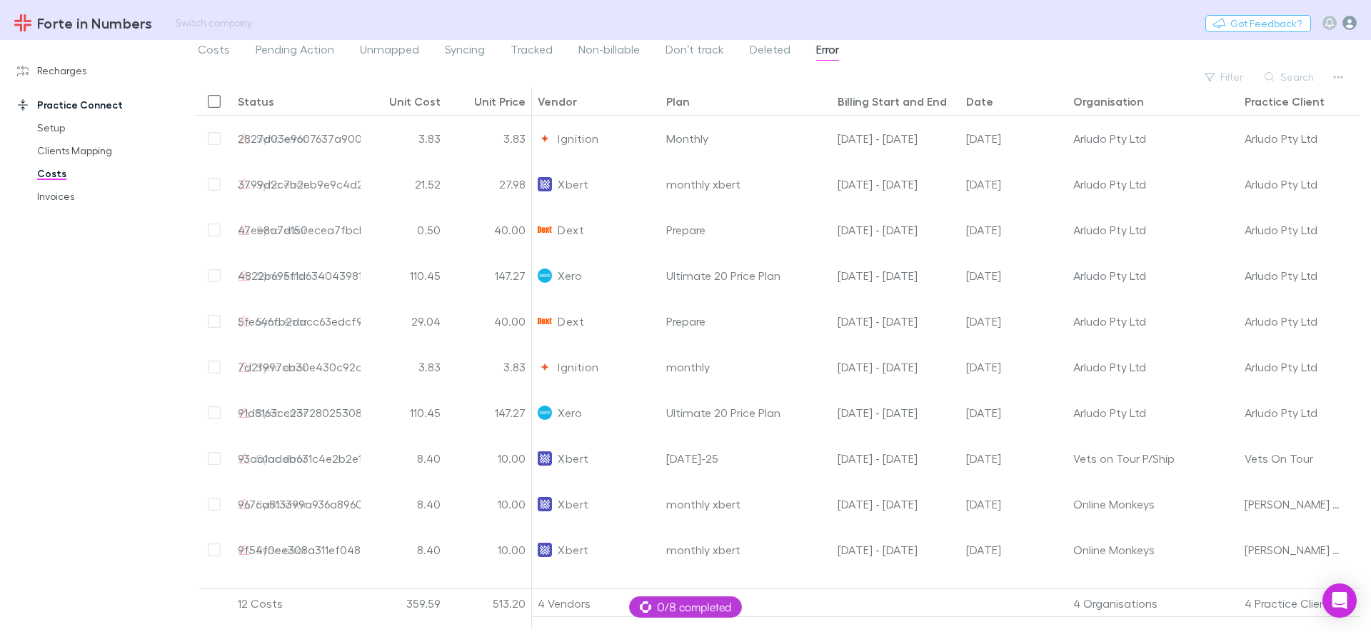
click at [1355, 19] on icon "button" at bounding box center [1349, 23] width 14 height 14
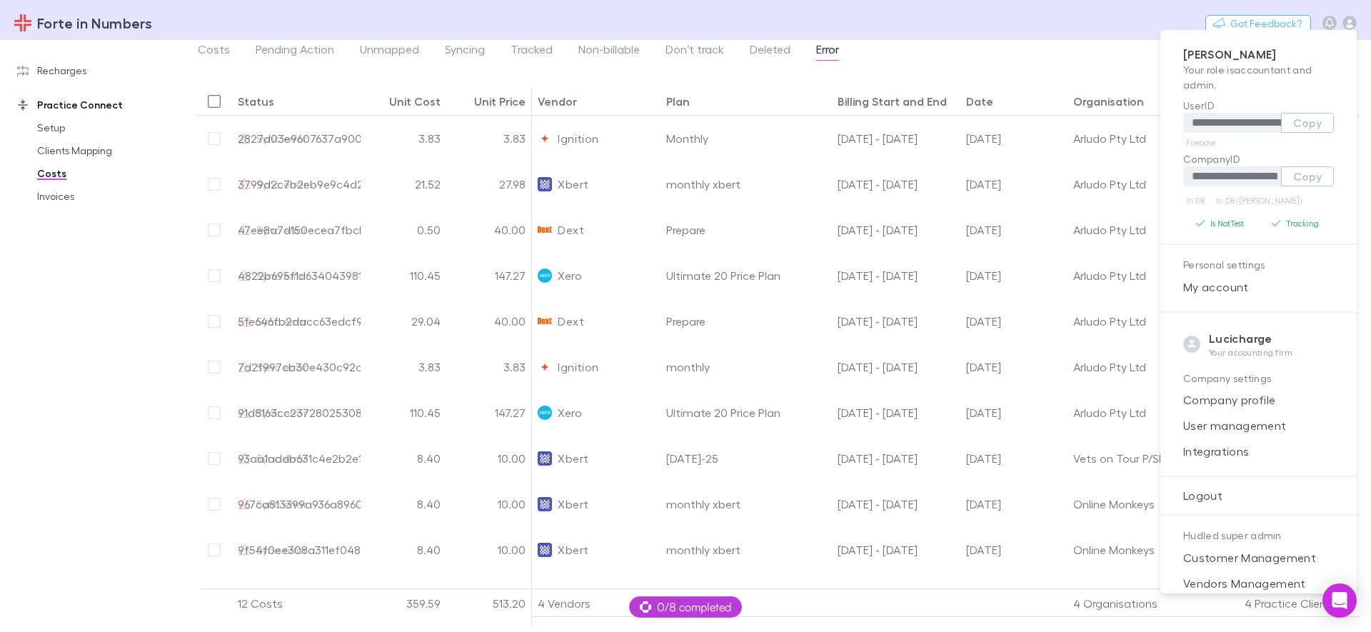
click at [1350, 15] on div at bounding box center [685, 316] width 1371 height 632
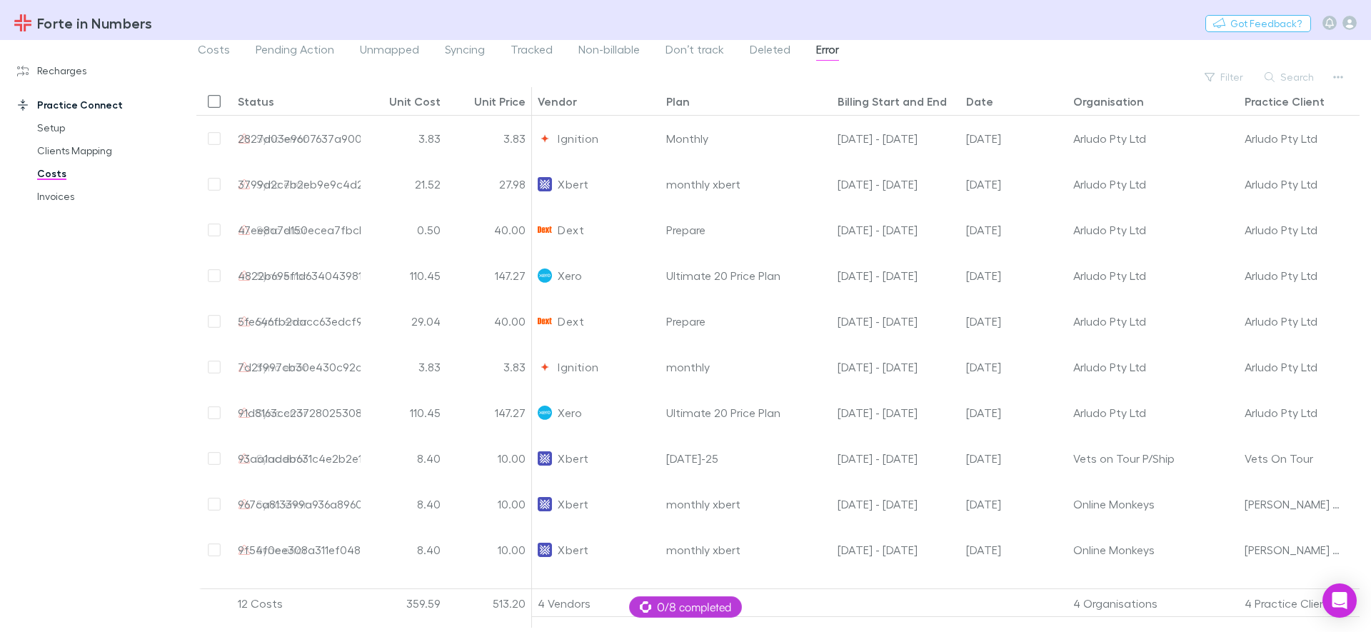
click at [463, 51] on span "Syncing" at bounding box center [465, 51] width 40 height 19
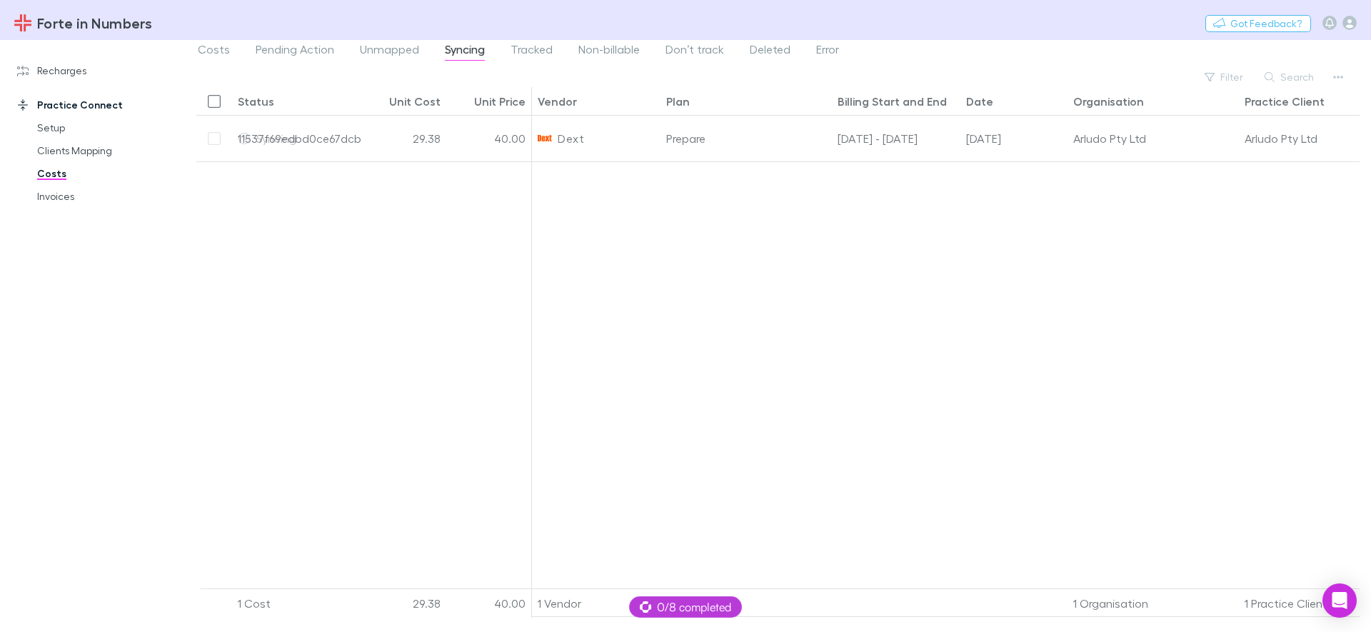
click at [843, 246] on div at bounding box center [1014, 380] width 964 height 438
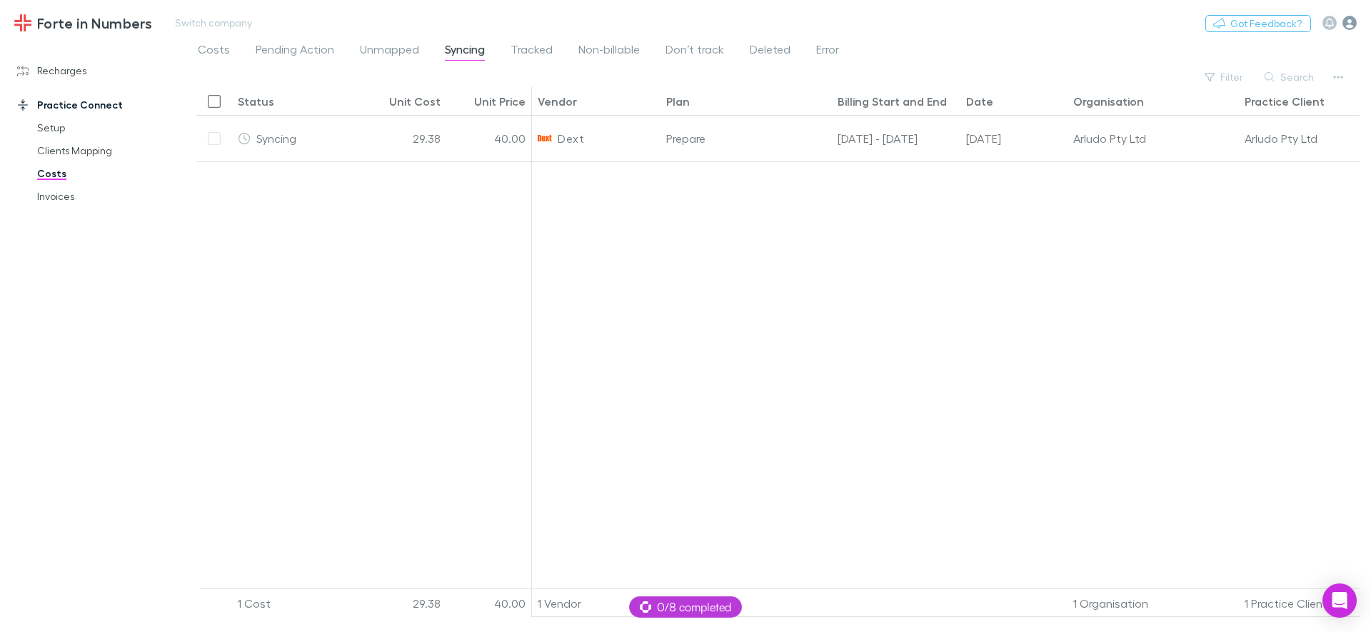
click at [1349, 20] on icon "button" at bounding box center [1349, 23] width 14 height 14
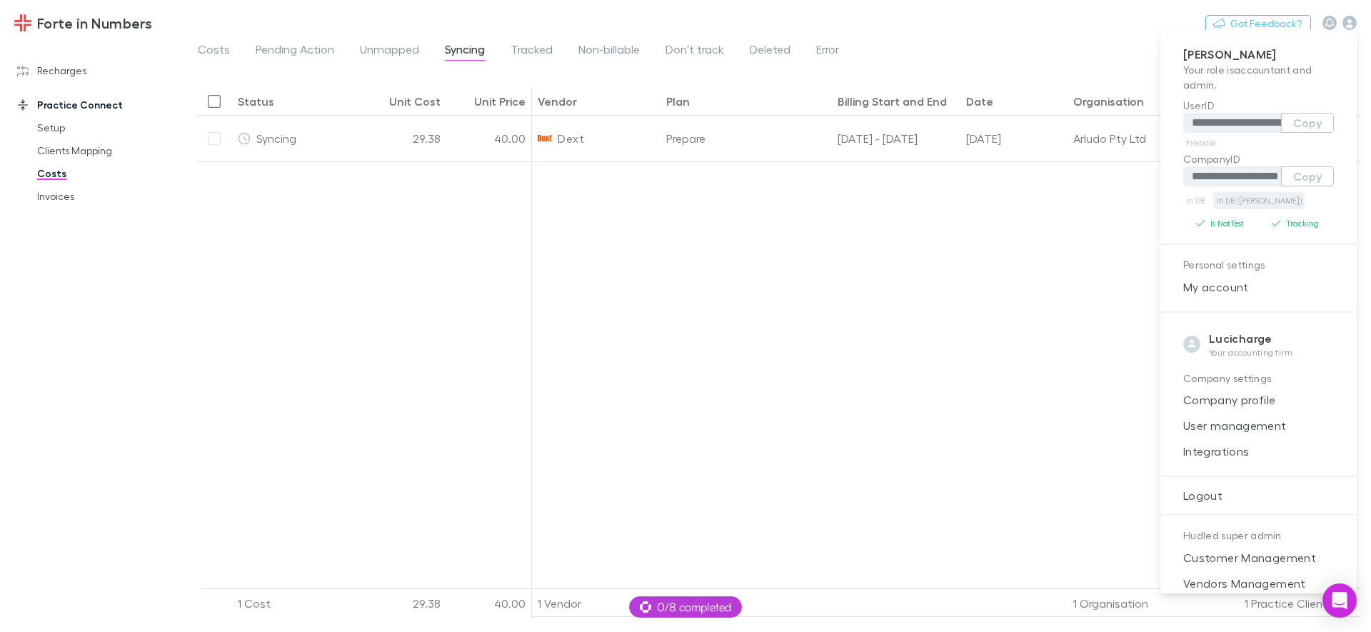
click at [1239, 201] on link "In DB (RECH)" at bounding box center [1258, 200] width 91 height 17
click at [968, 304] on div at bounding box center [685, 316] width 1371 height 632
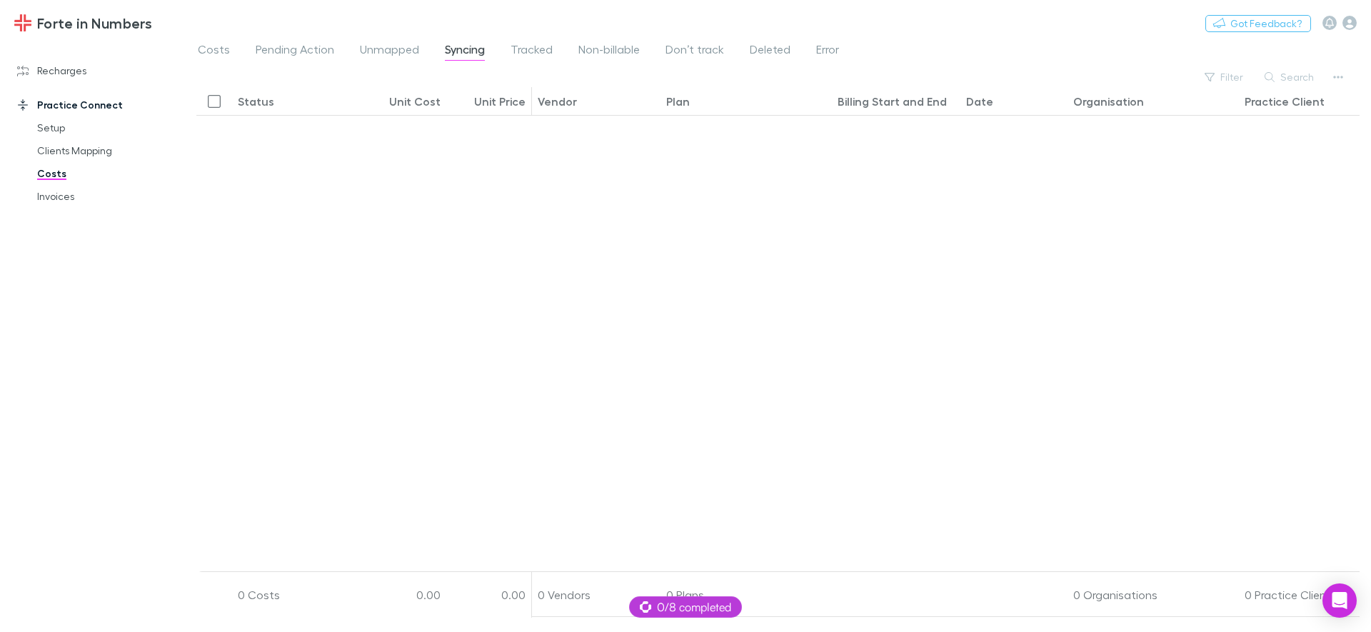
click at [808, 41] on div "Costs Pending Action Unmapped Syncing Tracked Non-billable Don’t track Deleted …" at bounding box center [524, 51] width 656 height 23
click at [835, 54] on span "Error" at bounding box center [827, 51] width 23 height 19
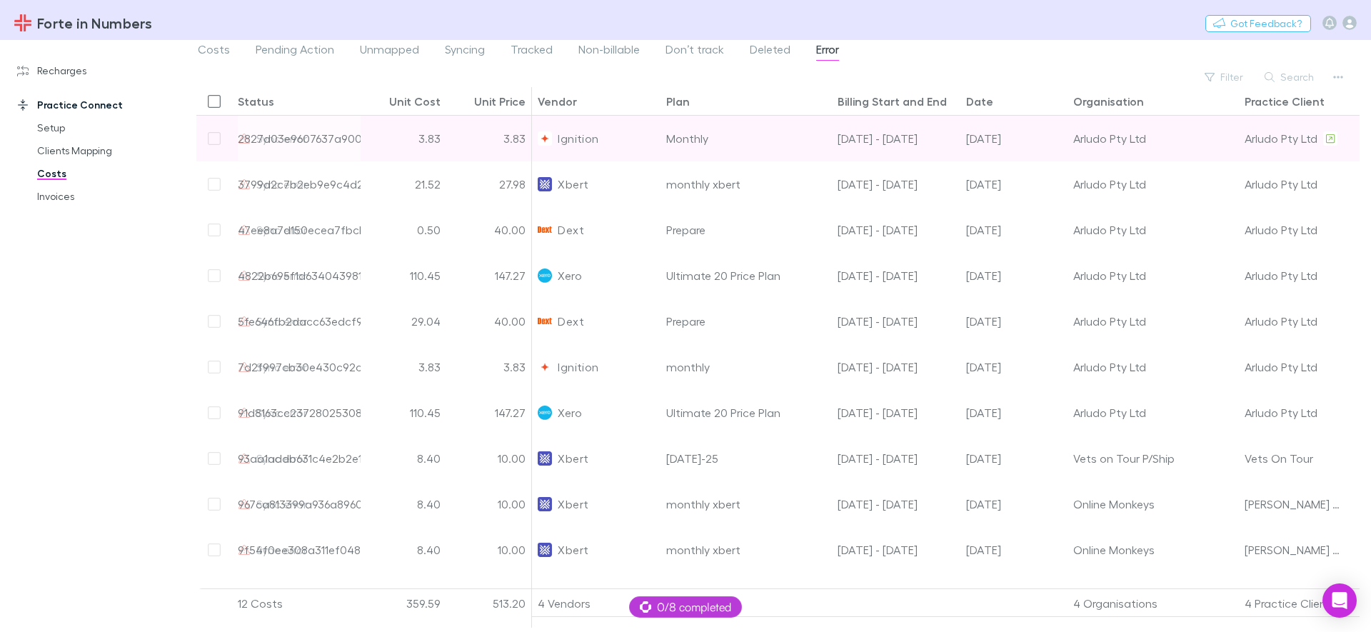
click at [621, 138] on div "Ignition" at bounding box center [596, 138] width 117 height 45
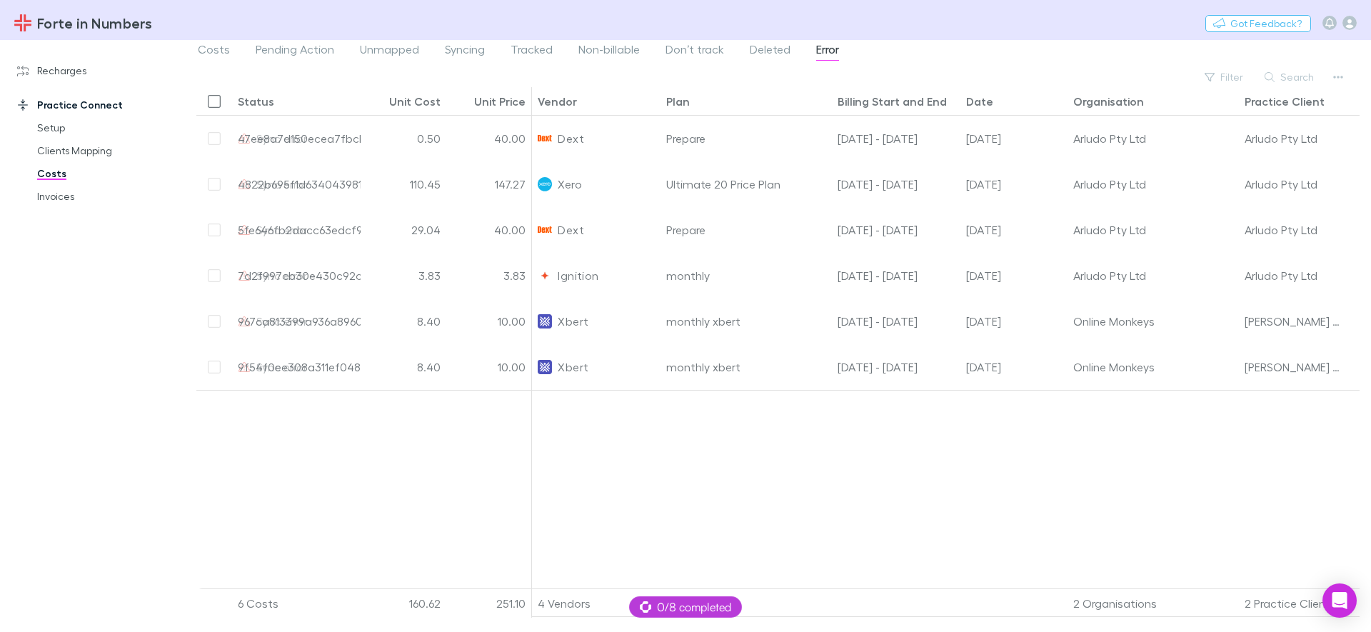
click at [112, 475] on div "Recharges Setup Vendors Migration Imports Charges Mapping Connections Billing I…" at bounding box center [98, 332] width 196 height 575
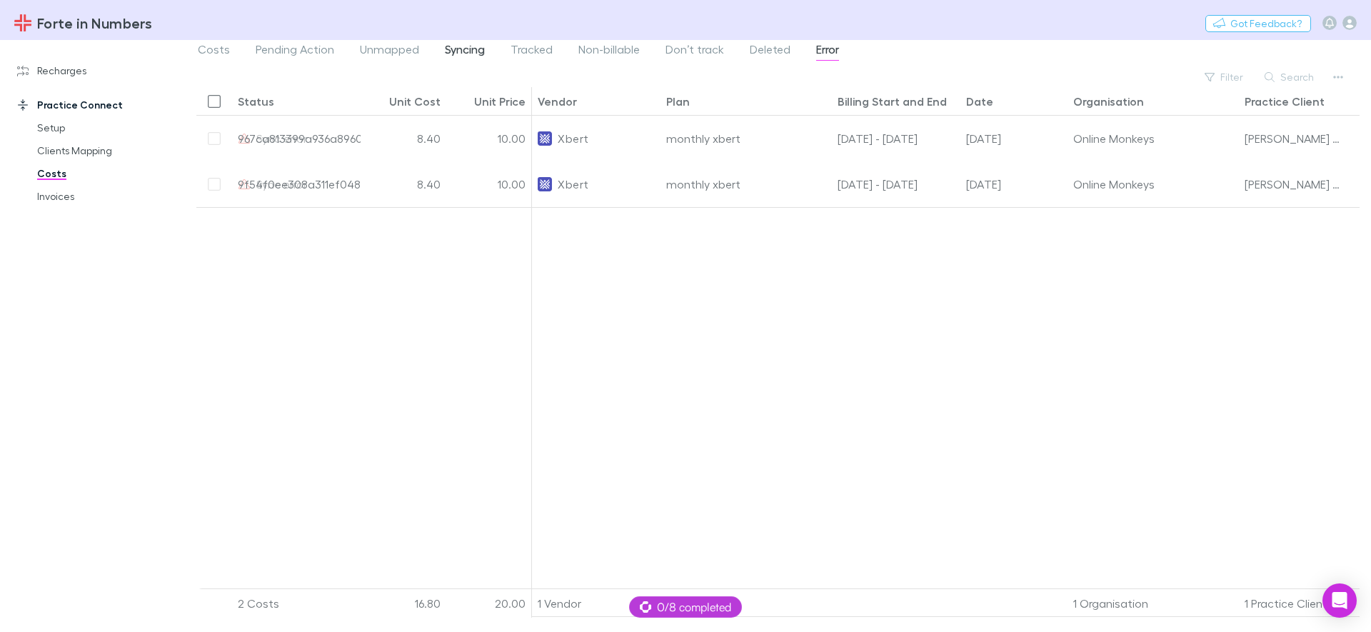
click at [480, 47] on span "Syncing" at bounding box center [465, 51] width 40 height 19
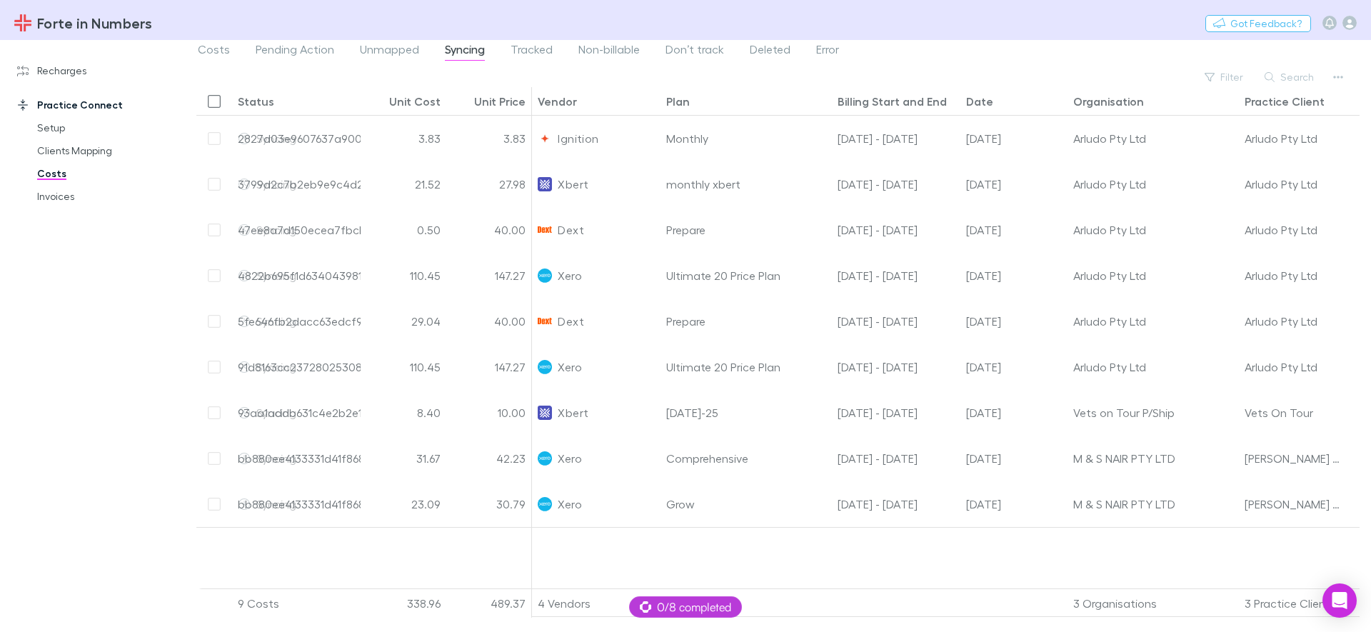
click at [81, 369] on div "Recharges Setup Vendors Migration Imports Charges Mapping Connections Billing I…" at bounding box center [98, 332] width 196 height 575
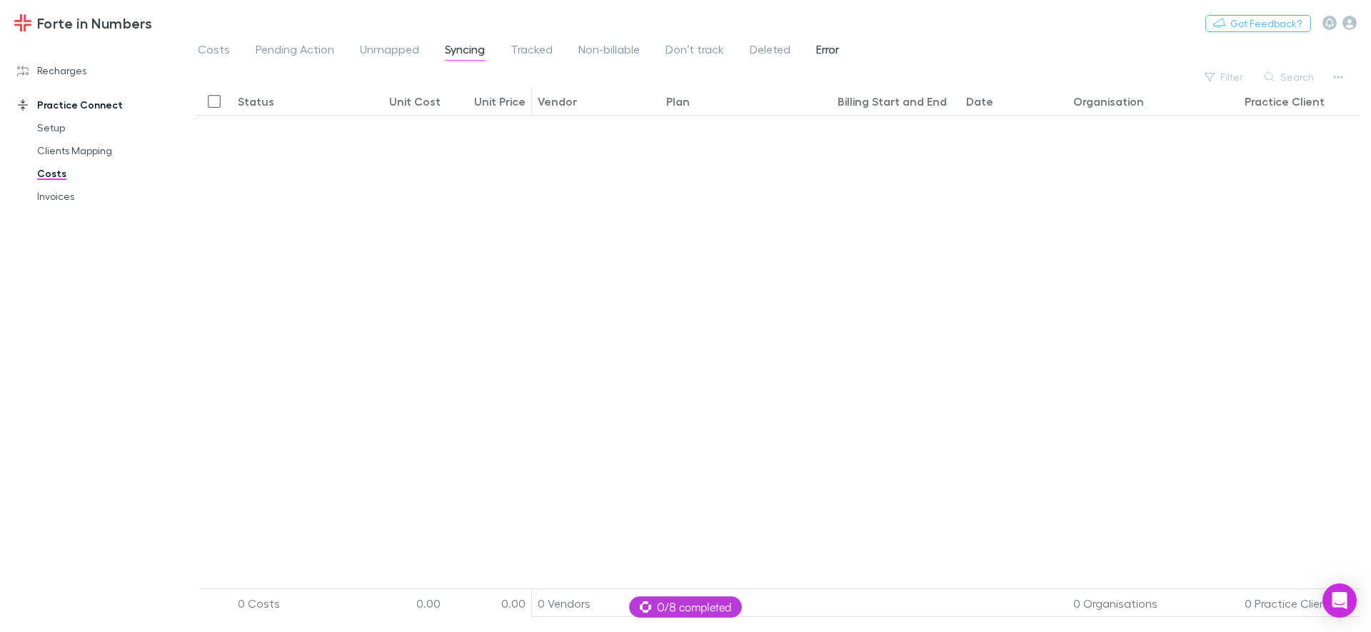
click at [825, 49] on span "Error" at bounding box center [827, 51] width 23 height 19
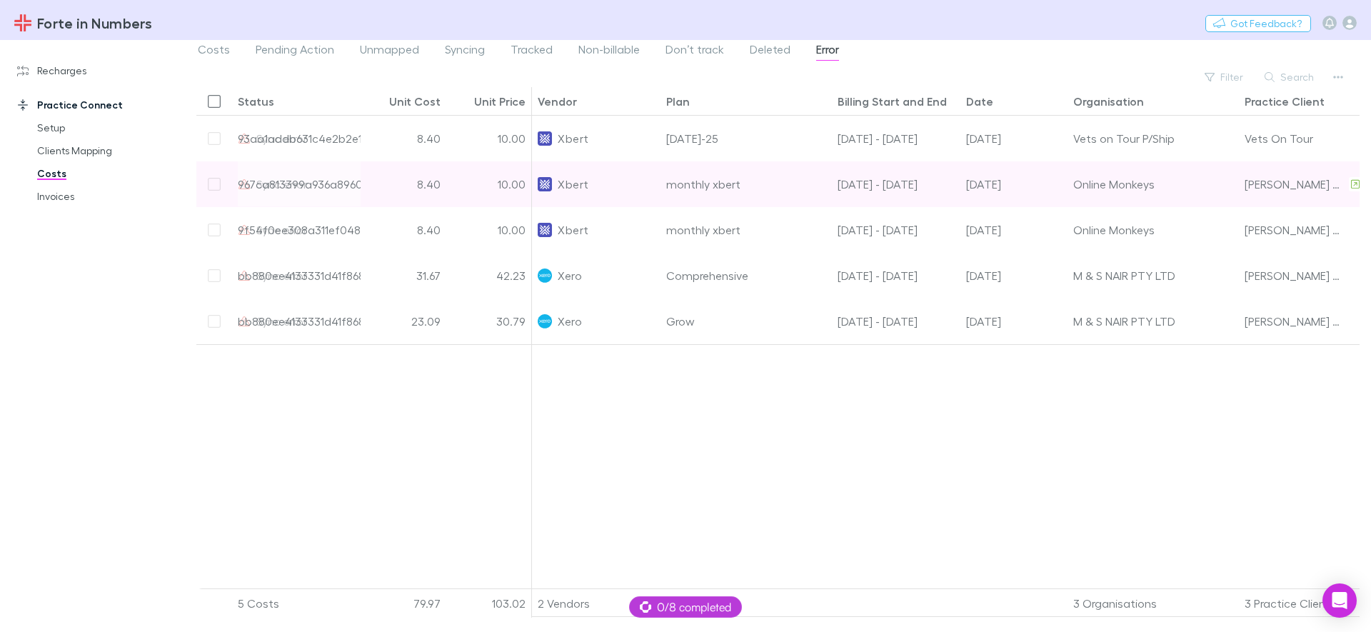
click at [391, 188] on div "8.40" at bounding box center [404, 184] width 86 height 46
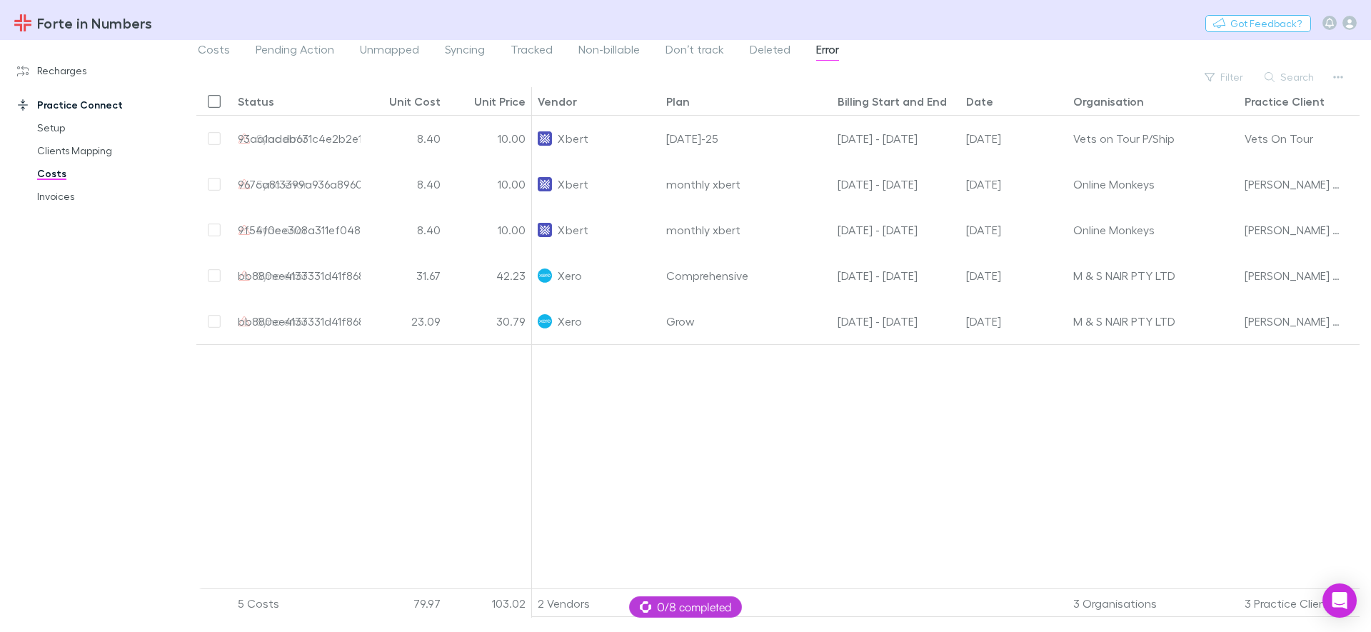
click at [490, 81] on div "Filter Search" at bounding box center [777, 77] width 1163 height 20
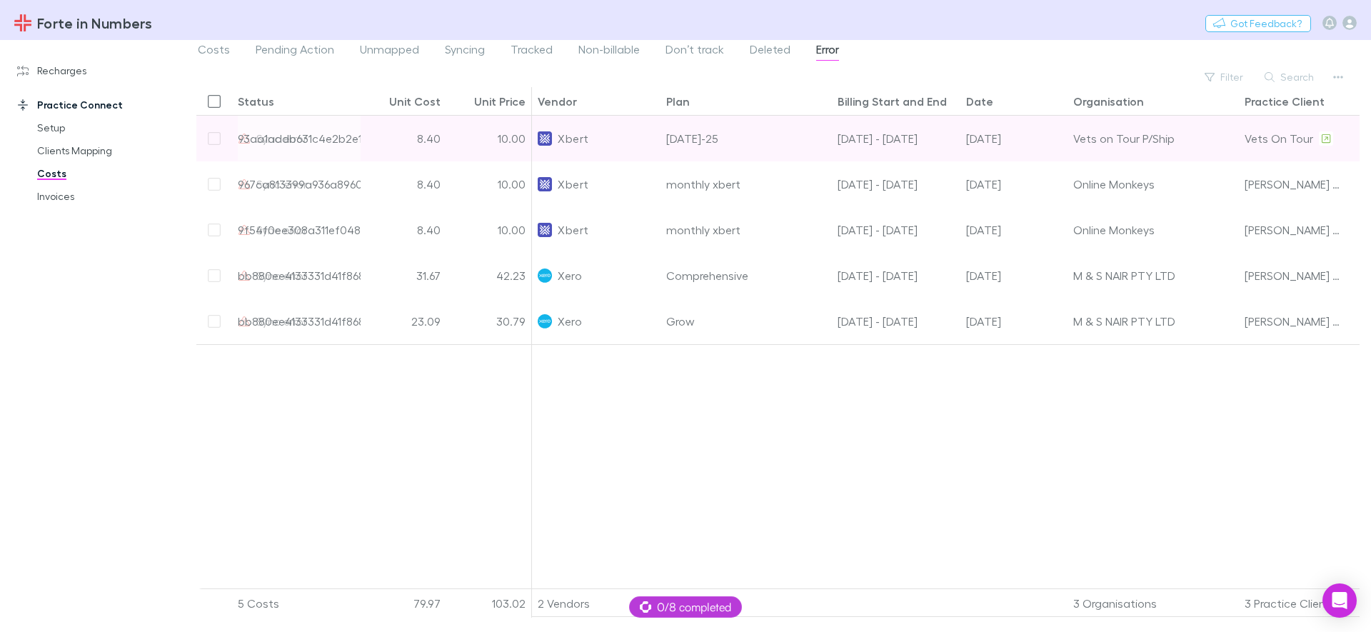
click at [473, 133] on div "10.00" at bounding box center [489, 139] width 86 height 46
drag, startPoint x: 1075, startPoint y: 141, endPoint x: 1170, endPoint y: 140, distance: 95.0
click at [1170, 140] on div "Vets on Tour P/Ship" at bounding box center [1153, 138] width 160 height 45
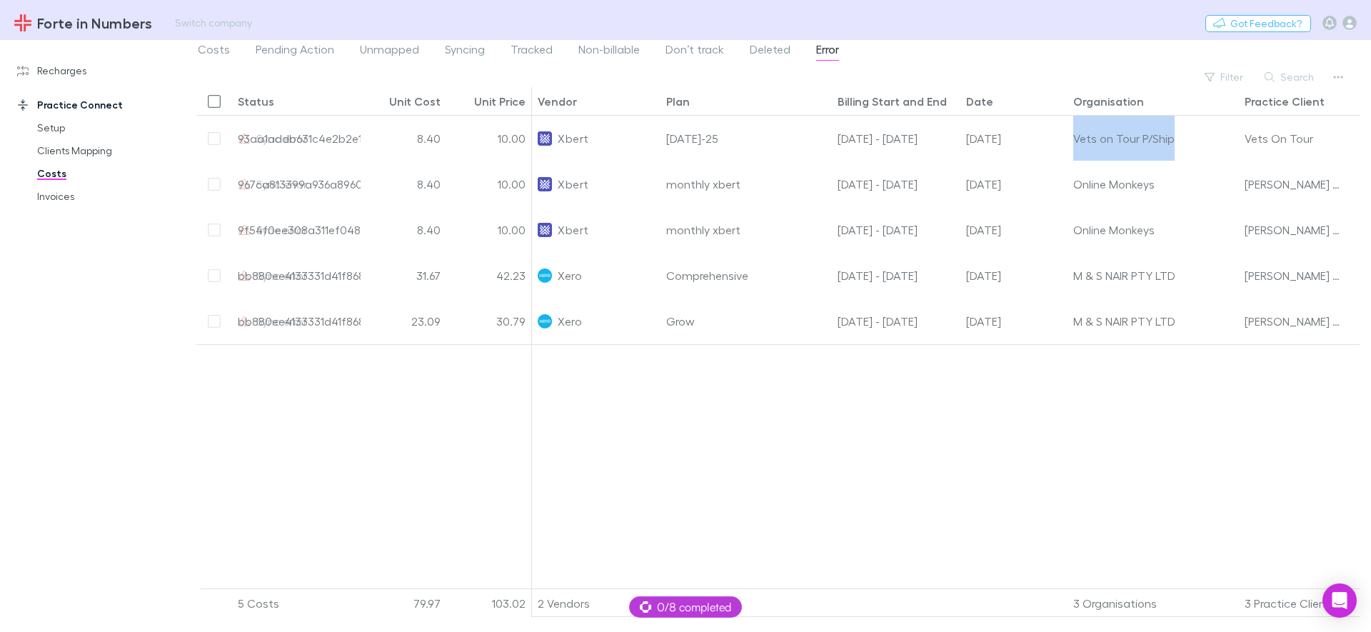
copy div "Vets on Tour P/Ship"
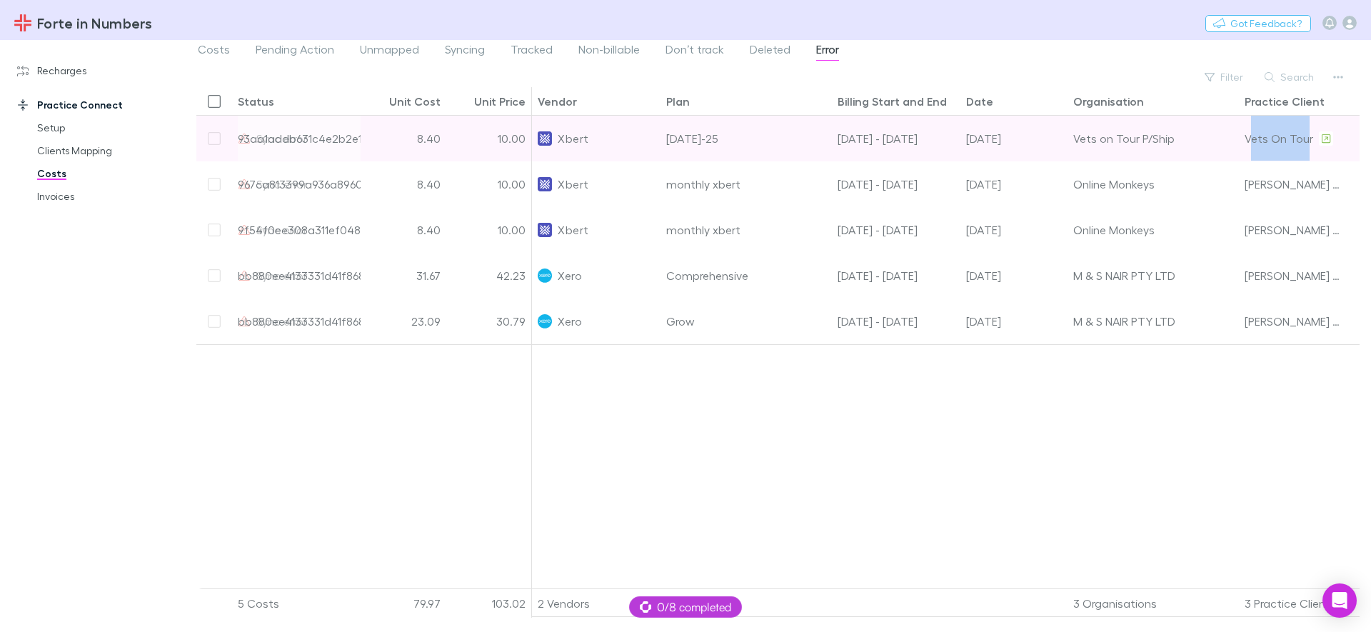
drag, startPoint x: 1250, startPoint y: 140, endPoint x: 1309, endPoint y: 141, distance: 59.3
click at [1309, 141] on div "Vets On Tour" at bounding box center [1279, 138] width 69 height 45
drag, startPoint x: 1310, startPoint y: 141, endPoint x: 1238, endPoint y: 141, distance: 71.4
click at [1238, 141] on div "Sync error 93aa1addb631c4e2b2e1baca 8.40 10.00 Xbert [DATE]-25 [DATE] - [DATE] …" at bounding box center [846, 139] width 1300 height 46
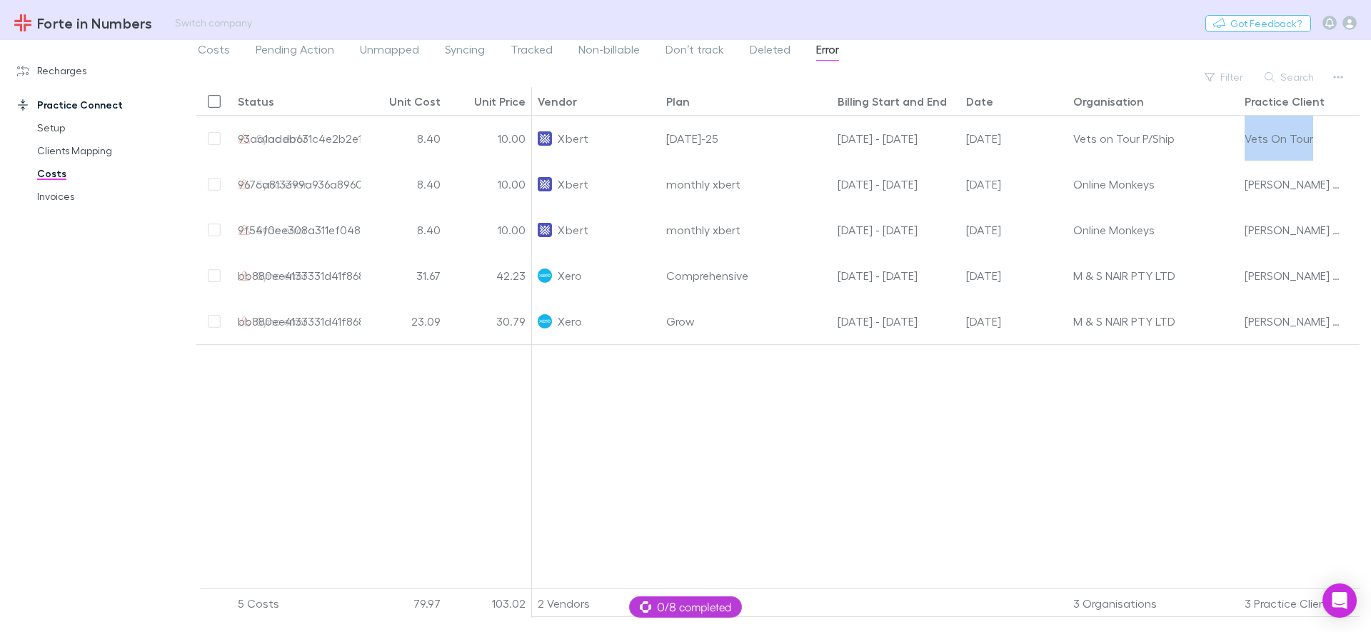
copy div "Vets On Tour"
click at [1068, 473] on div at bounding box center [1014, 471] width 964 height 255
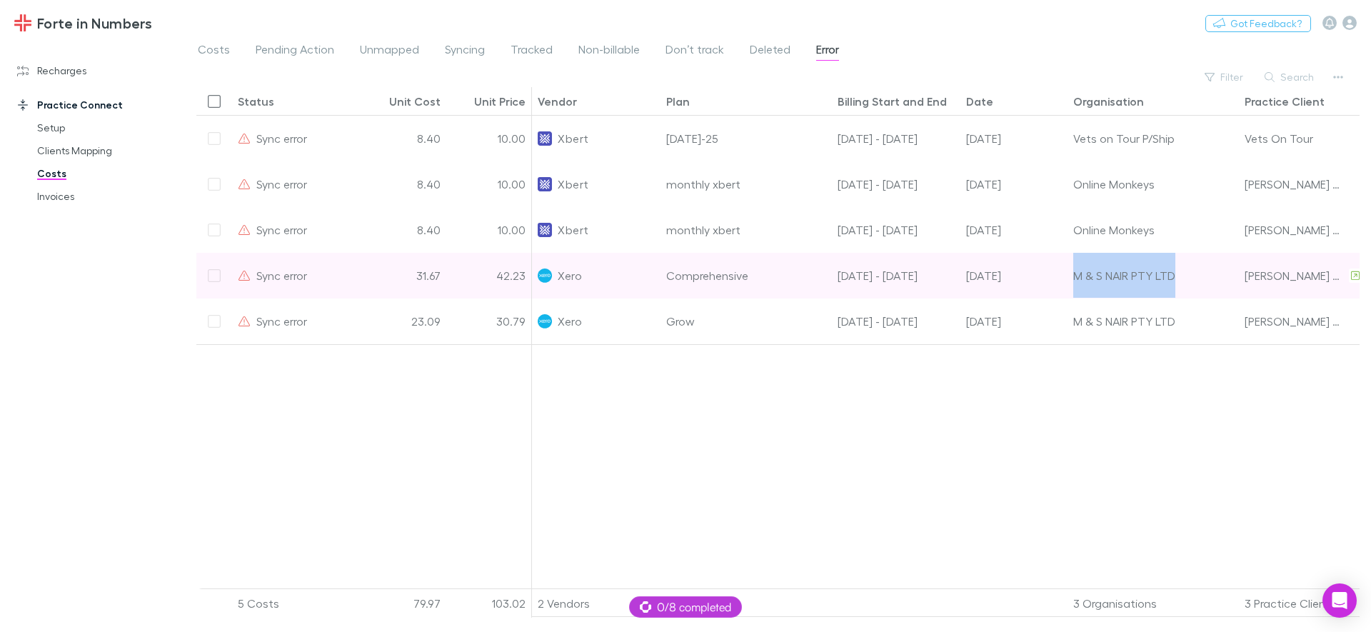
drag, startPoint x: 1180, startPoint y: 278, endPoint x: 1072, endPoint y: 276, distance: 107.8
click at [1072, 276] on div "M & S NAIR PTY LTD" at bounding box center [1153, 276] width 171 height 46
copy div "M & S NAIR PTY LTD"
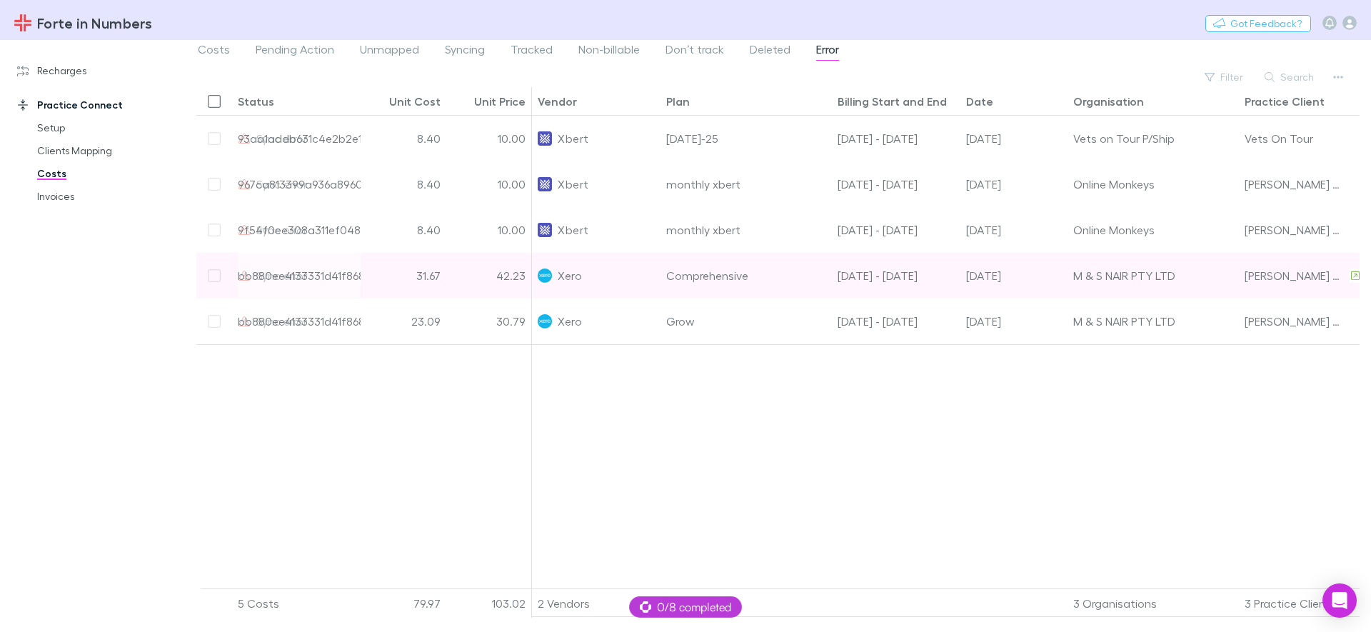
click at [373, 276] on div "31.67" at bounding box center [404, 276] width 86 height 46
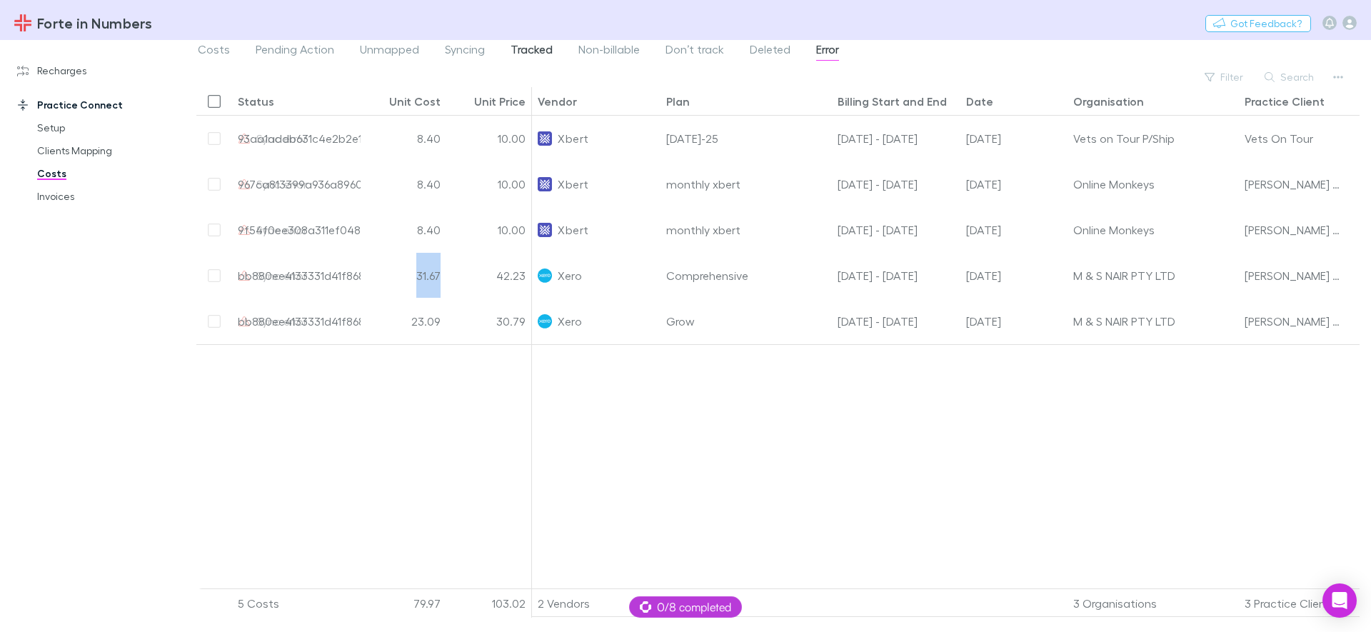
click at [541, 49] on span "Tracked" at bounding box center [532, 51] width 42 height 19
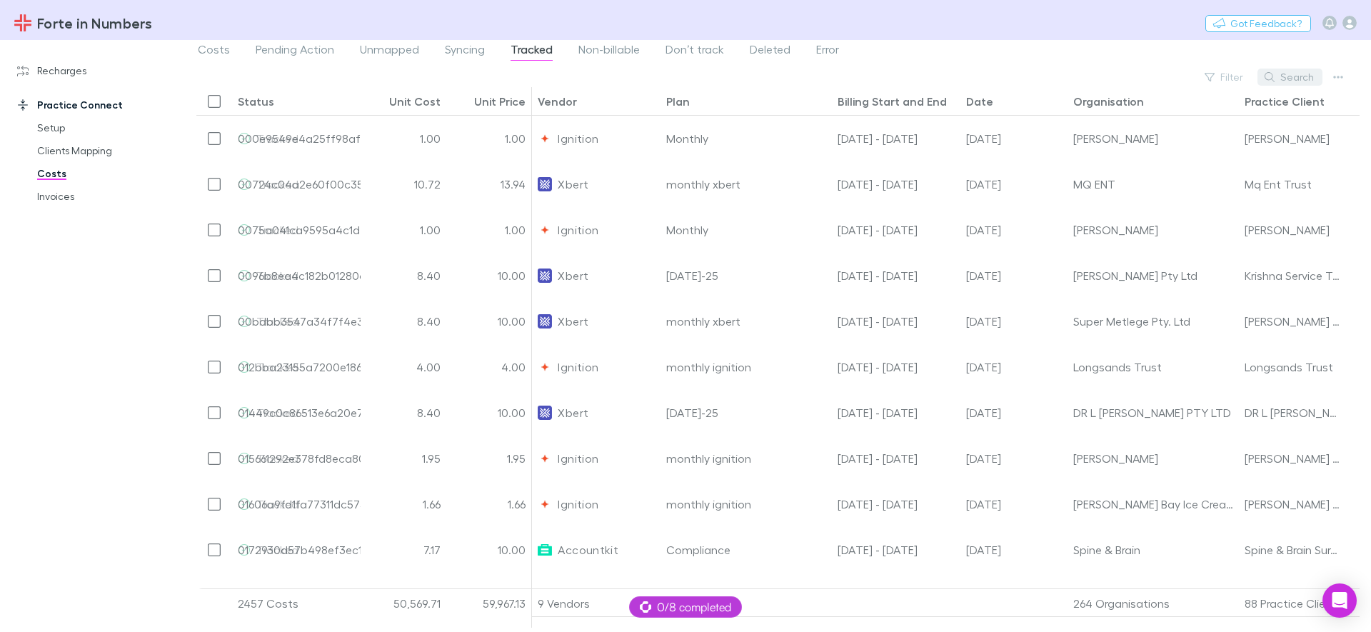
click at [1289, 80] on button "Search" at bounding box center [1290, 77] width 65 height 17
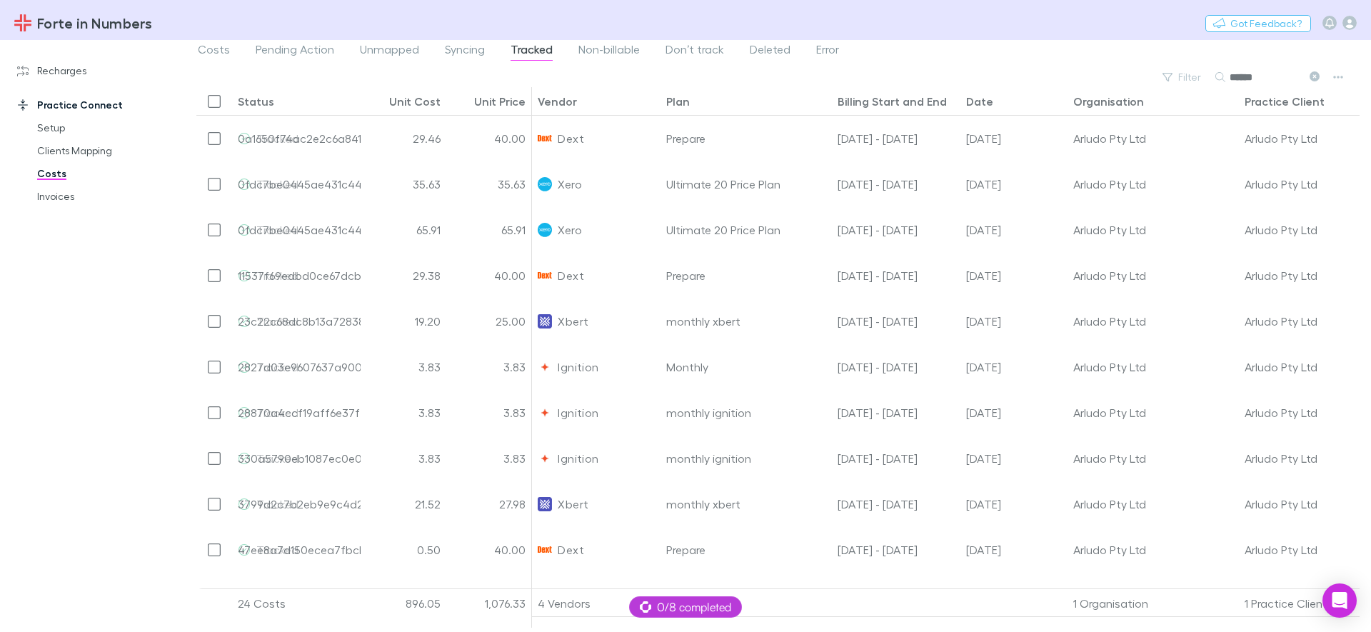
type input "******"
click at [830, 52] on span "Error" at bounding box center [827, 51] width 23 height 19
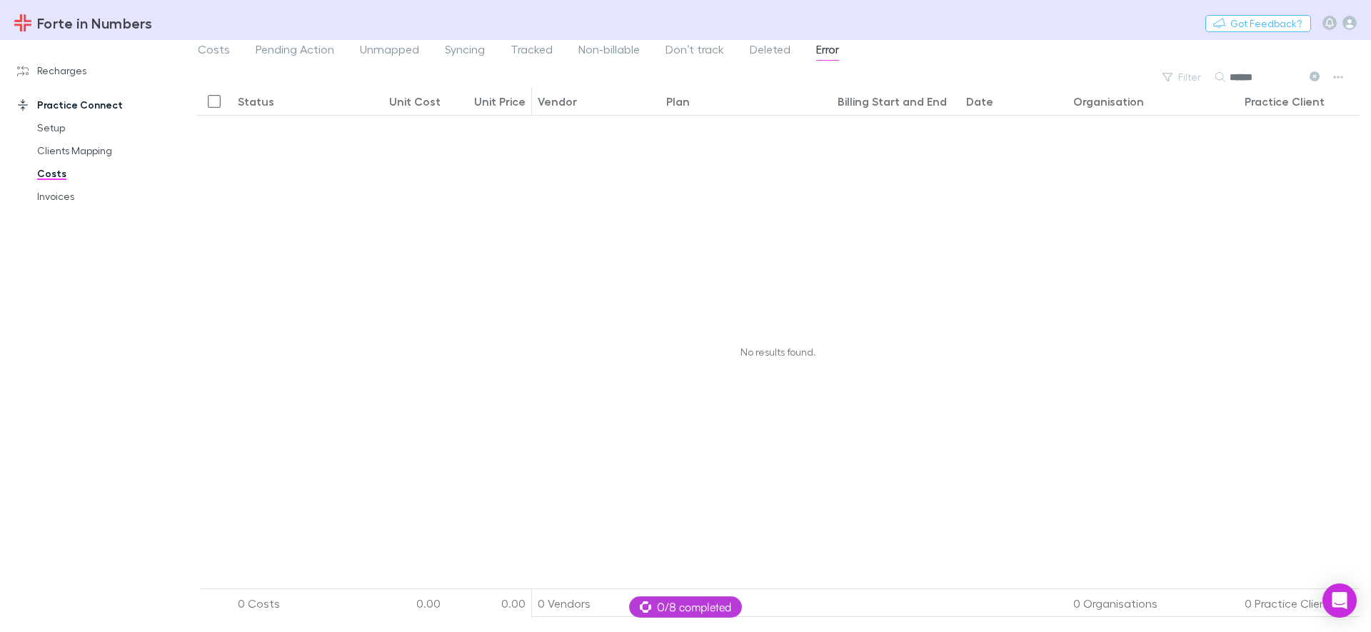
scroll to position [1, 0]
click at [1316, 74] on icon at bounding box center [1315, 76] width 10 height 10
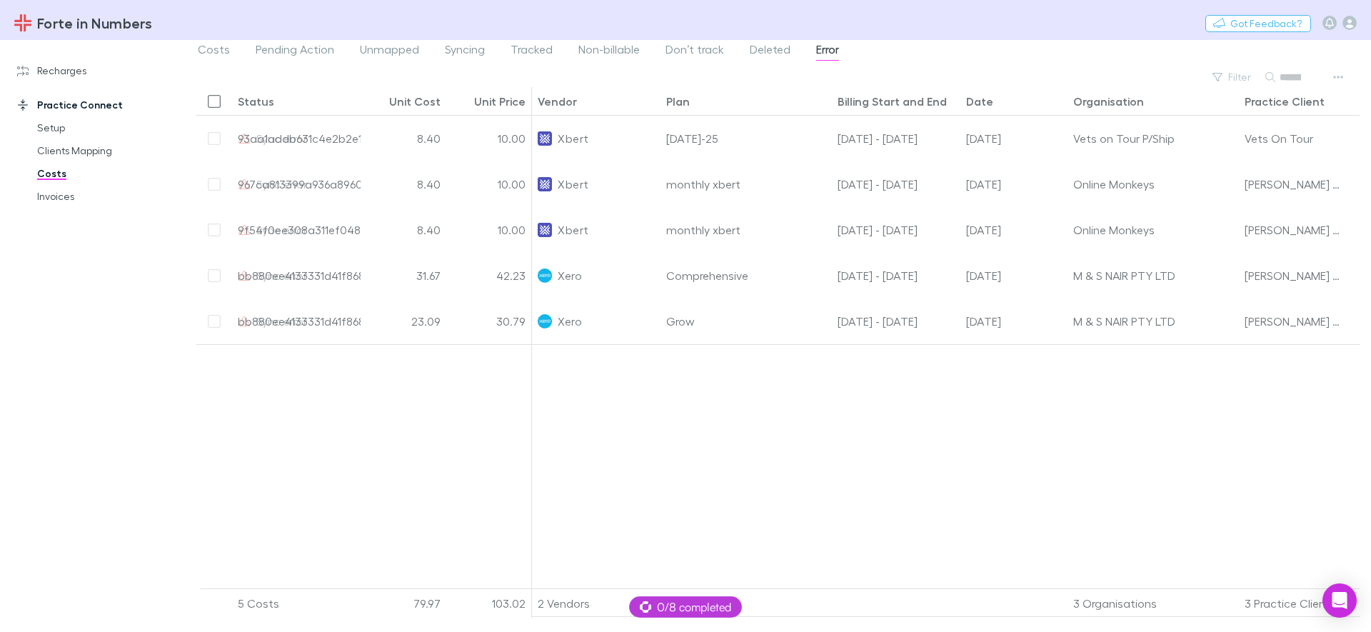
click at [141, 377] on div "Recharges Setup Vendors Migration Imports Charges Mapping Connections Billing I…" at bounding box center [98, 332] width 196 height 575
